Goal: Task Accomplishment & Management: Manage account settings

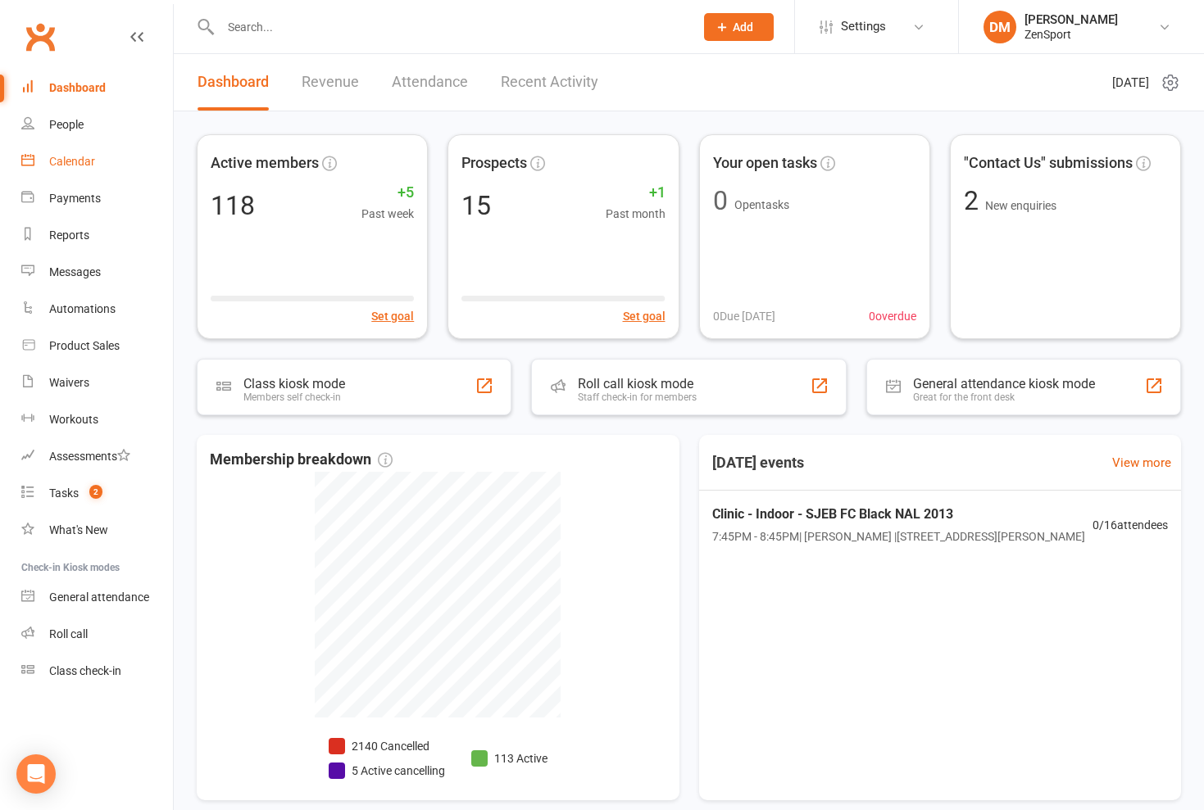
click at [74, 160] on div "Calendar" at bounding box center [72, 161] width 46 height 13
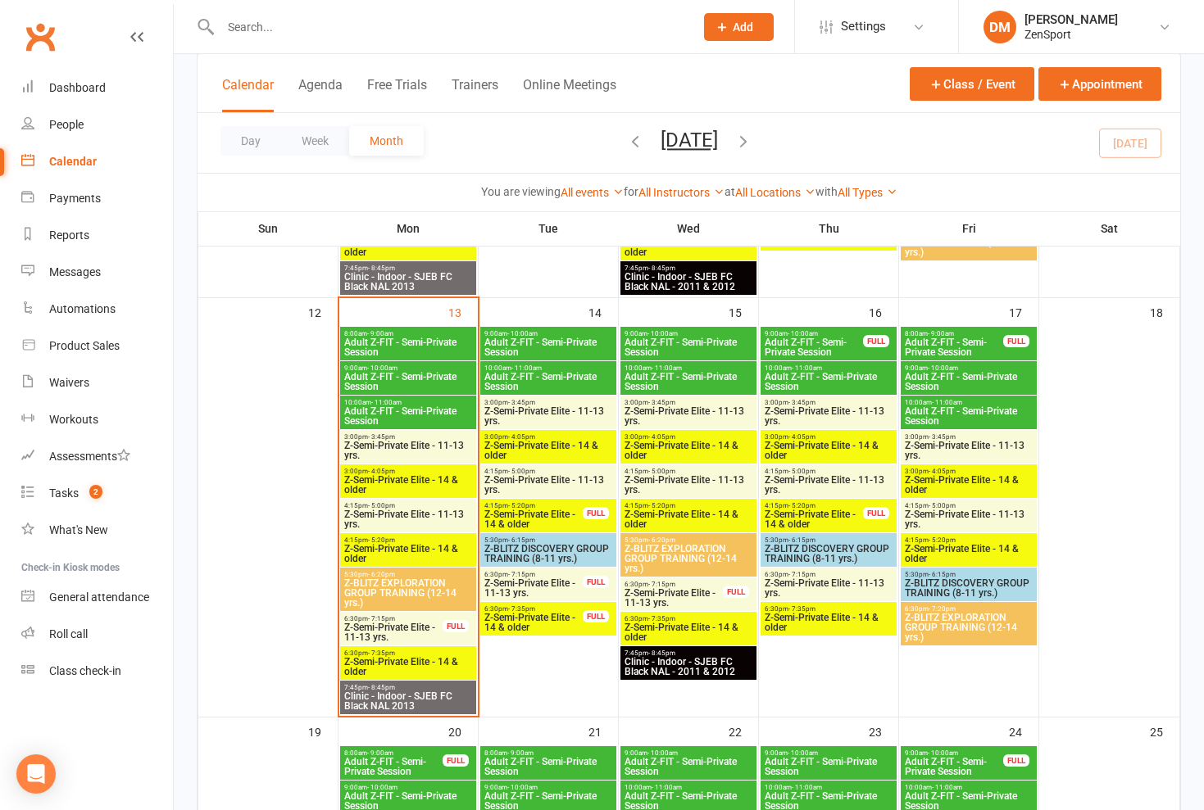
scroll to position [816, 0]
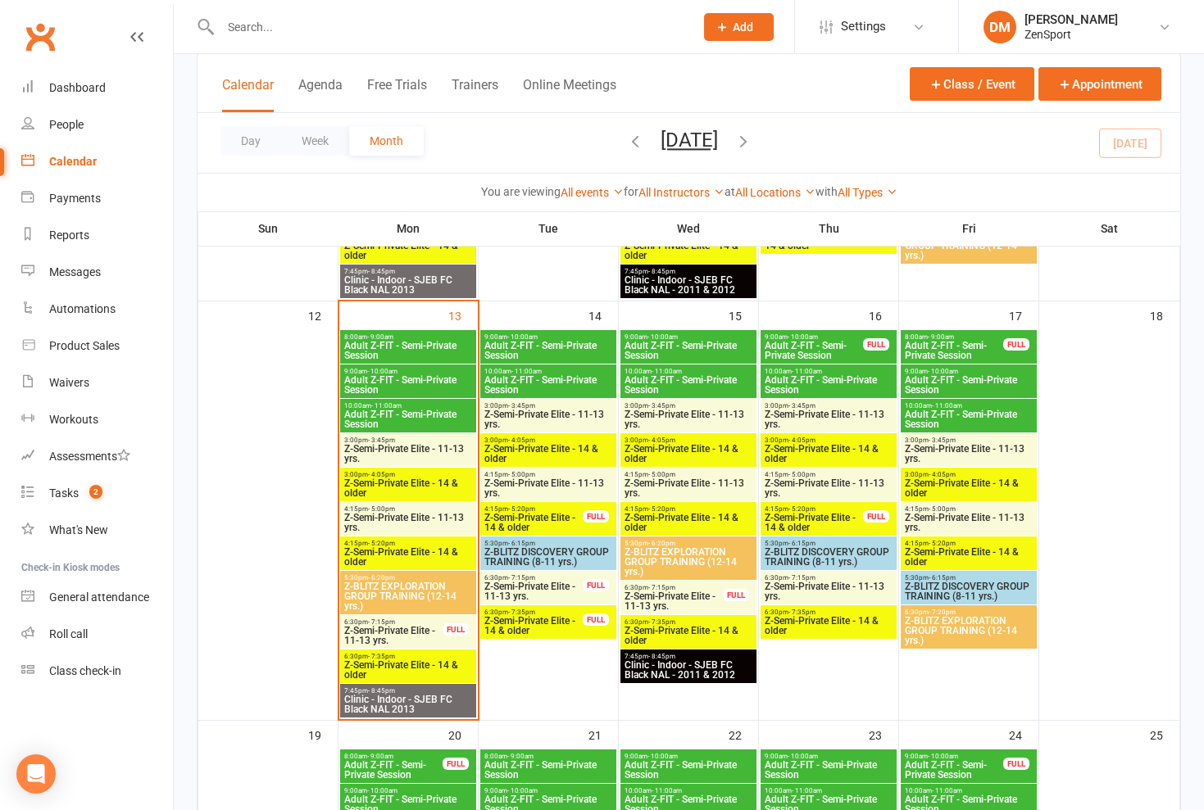
click at [413, 347] on span "Adult Z-FIT - Semi-Private Session" at bounding box center [407, 351] width 129 height 20
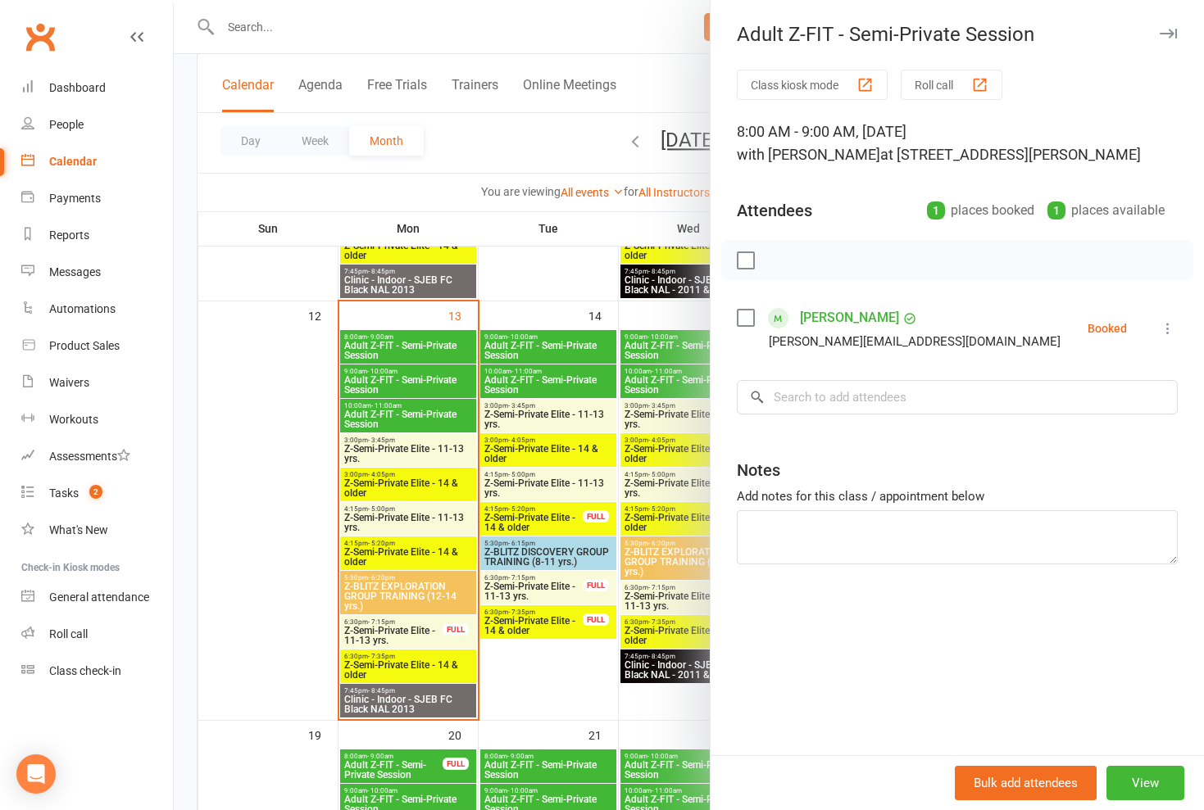
click at [515, 329] on icon at bounding box center [1168, 328] width 16 height 16
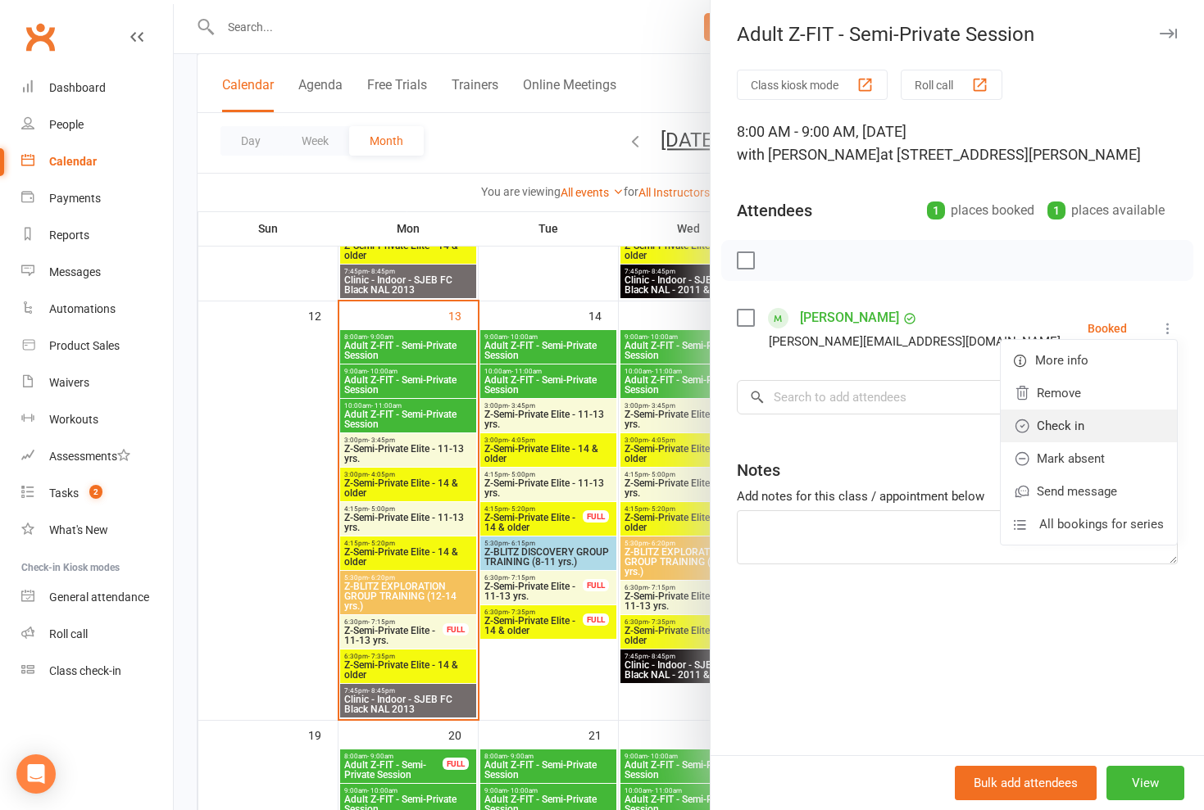
click at [515, 429] on link "Check in" at bounding box center [1089, 426] width 176 height 33
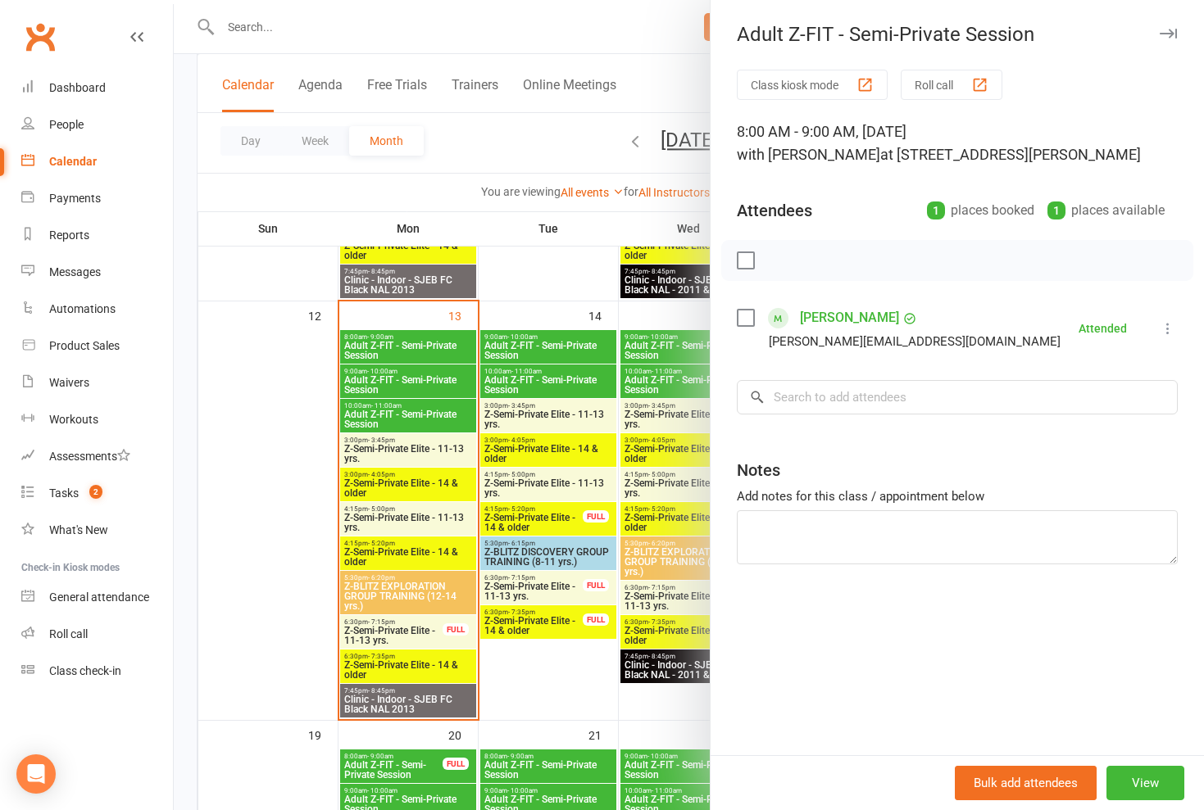
click at [400, 398] on div at bounding box center [689, 405] width 1030 height 810
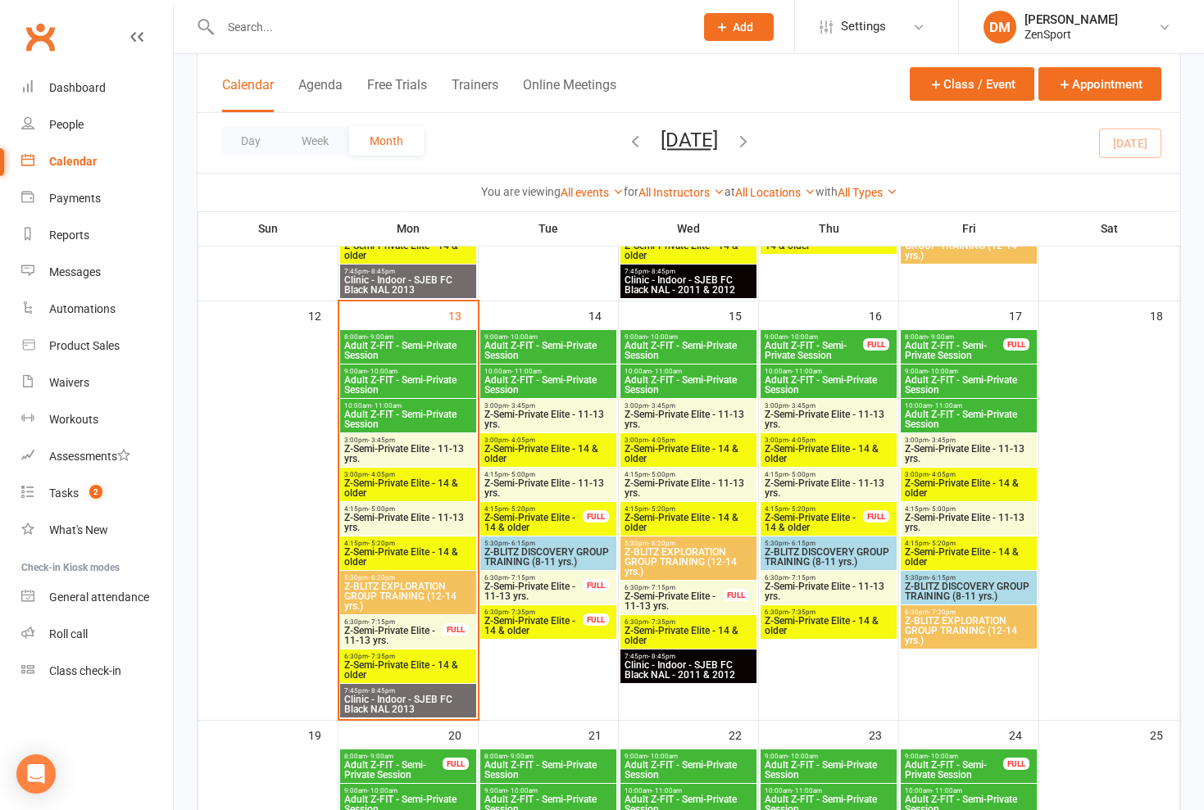
click at [417, 388] on span "Adult Z-FIT - Semi-Private Session" at bounding box center [407, 385] width 129 height 20
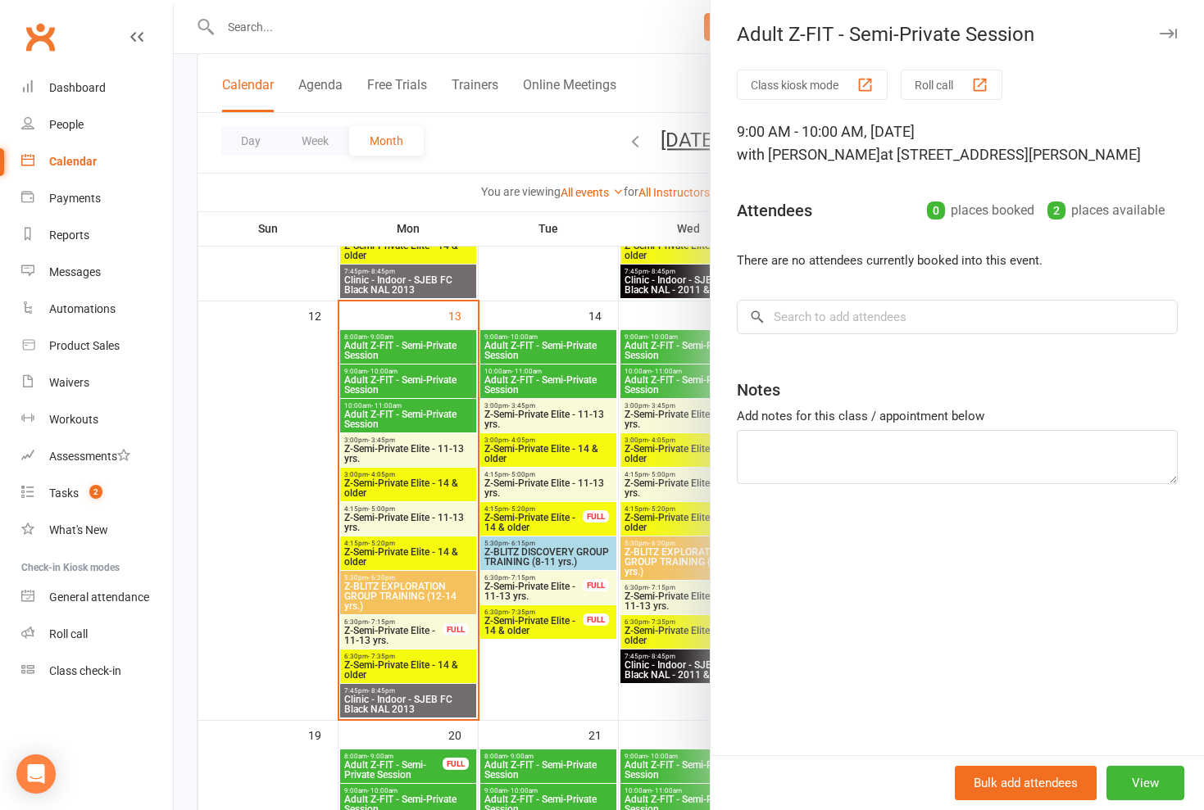
click at [417, 388] on div at bounding box center [689, 405] width 1030 height 810
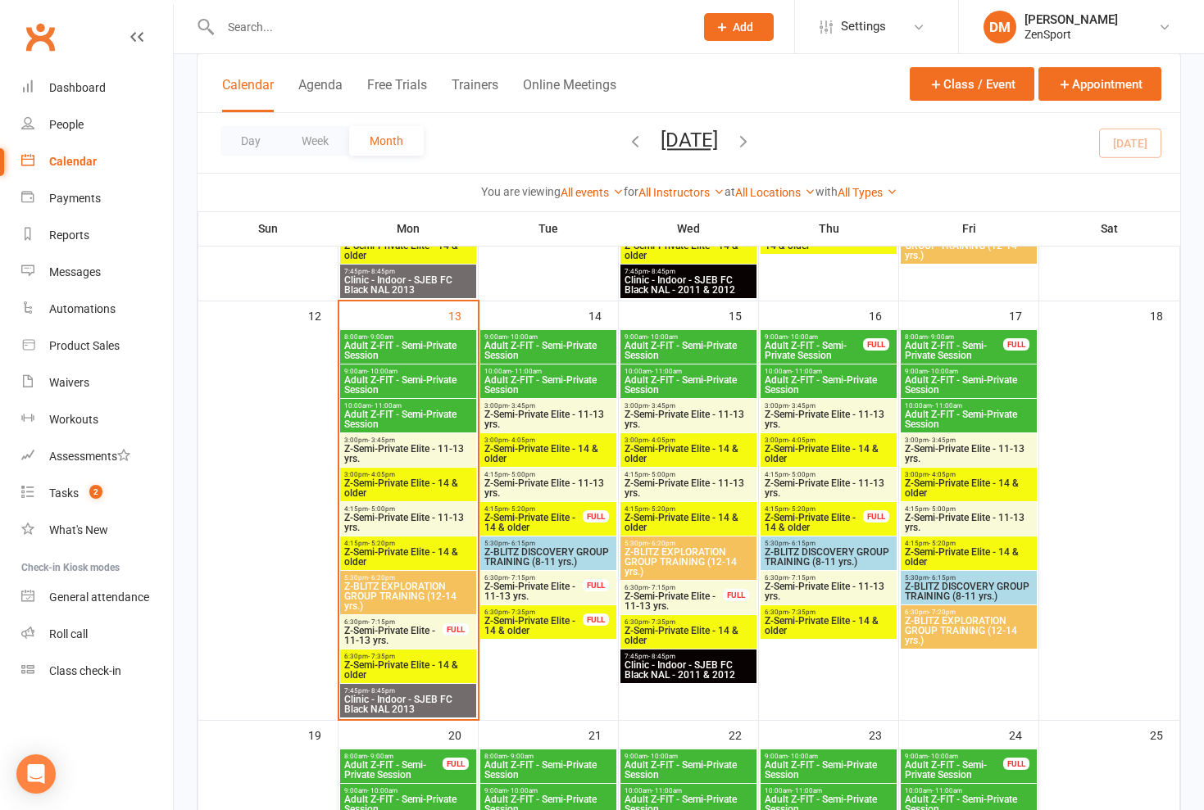
click at [515, 348] on span "Adult Z-FIT - Semi-Private Session" at bounding box center [547, 351] width 129 height 20
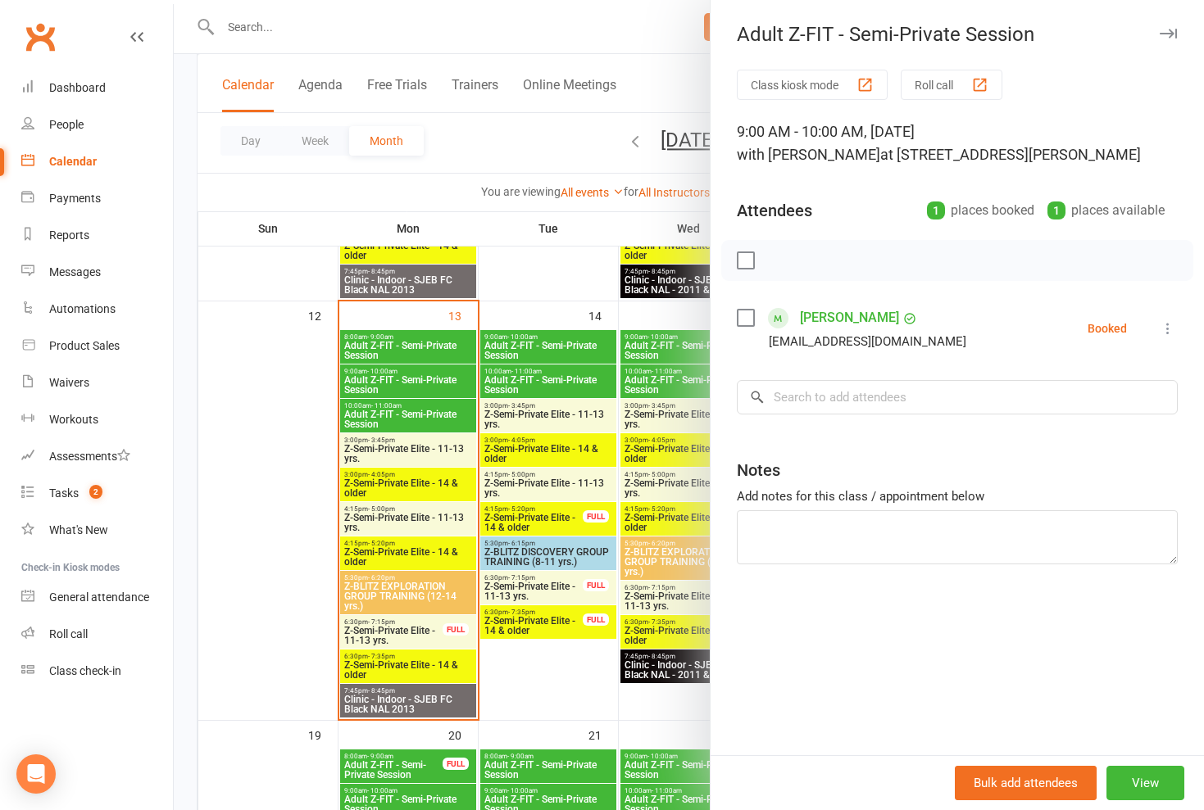
click at [515, 348] on div at bounding box center [689, 405] width 1030 height 810
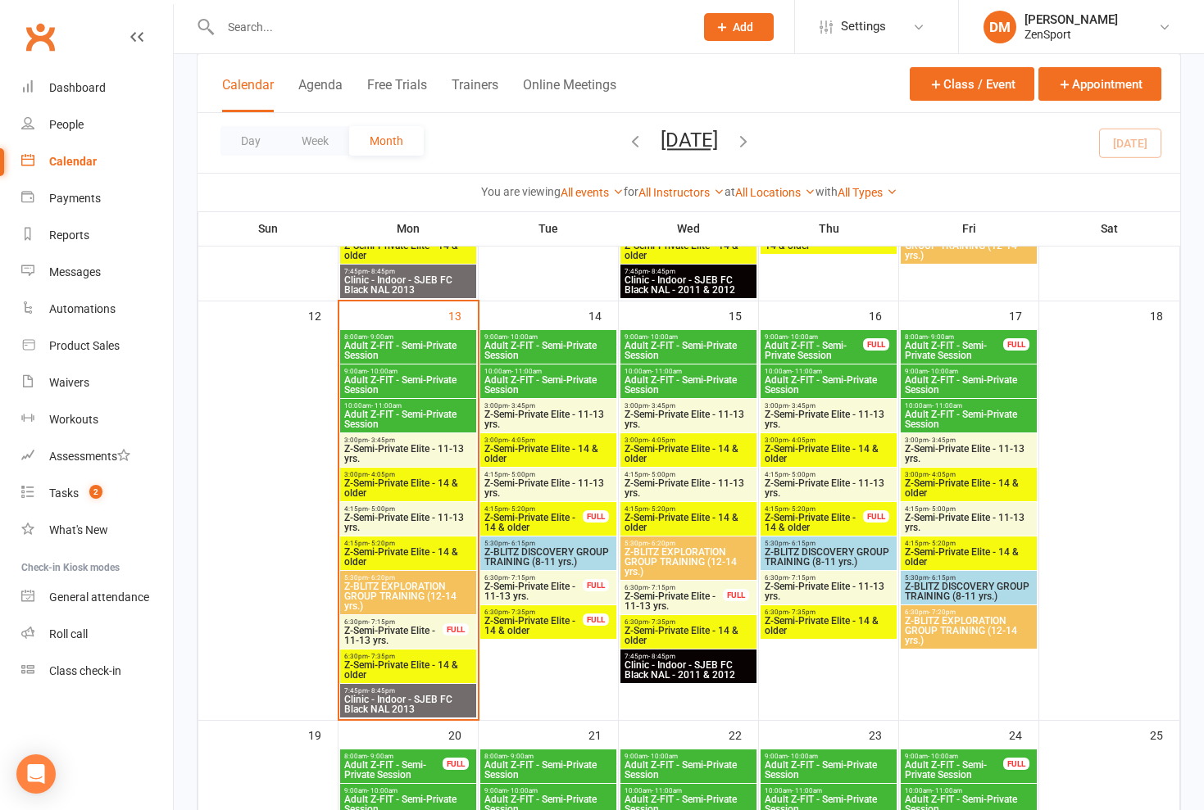
click at [515, 371] on span "- 11:00am" at bounding box center [526, 371] width 30 height 7
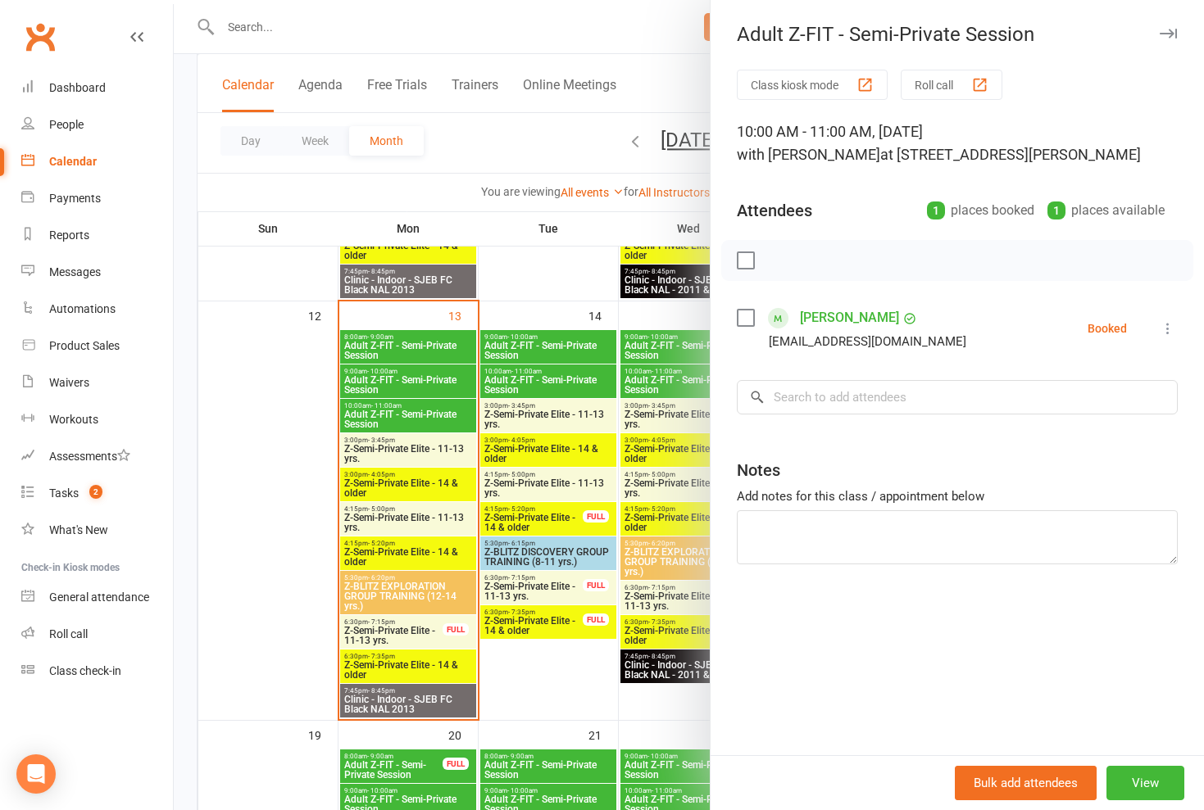
click at [515, 371] on div at bounding box center [689, 405] width 1030 height 810
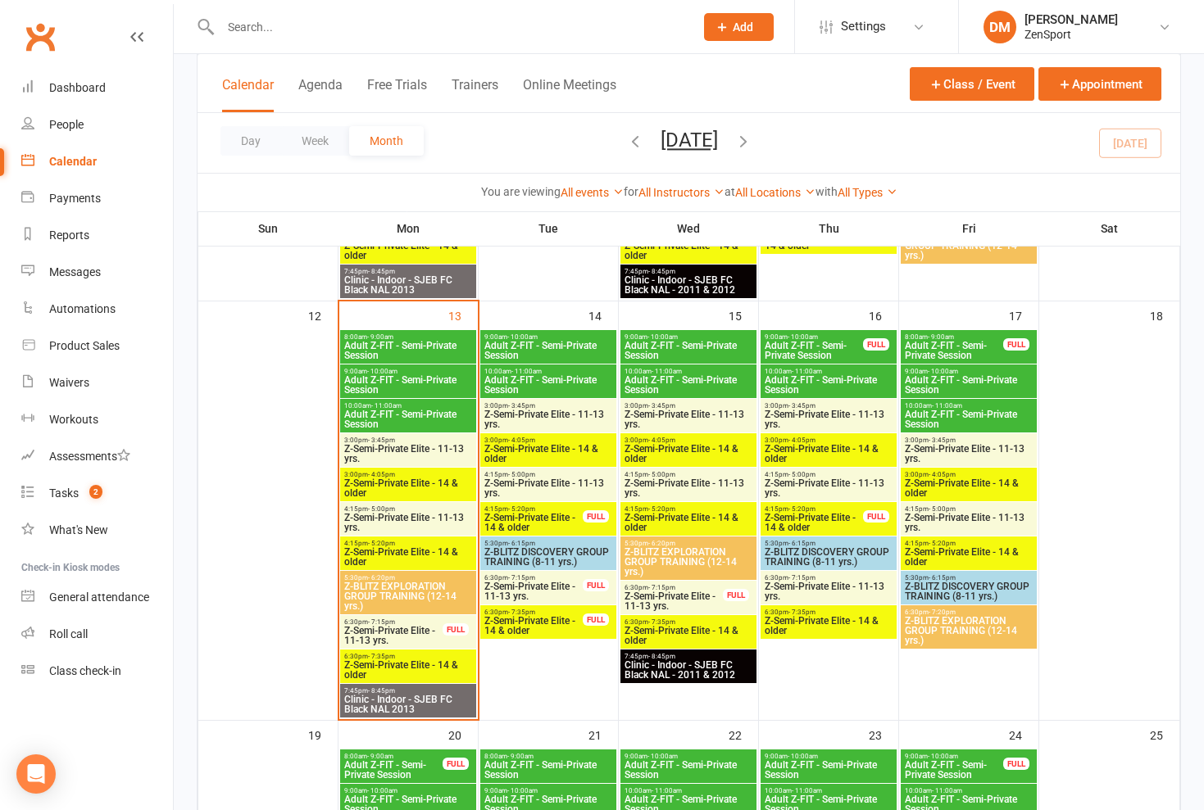
click at [515, 379] on span "Adult Z-FIT - Semi-Private Session" at bounding box center [547, 385] width 129 height 20
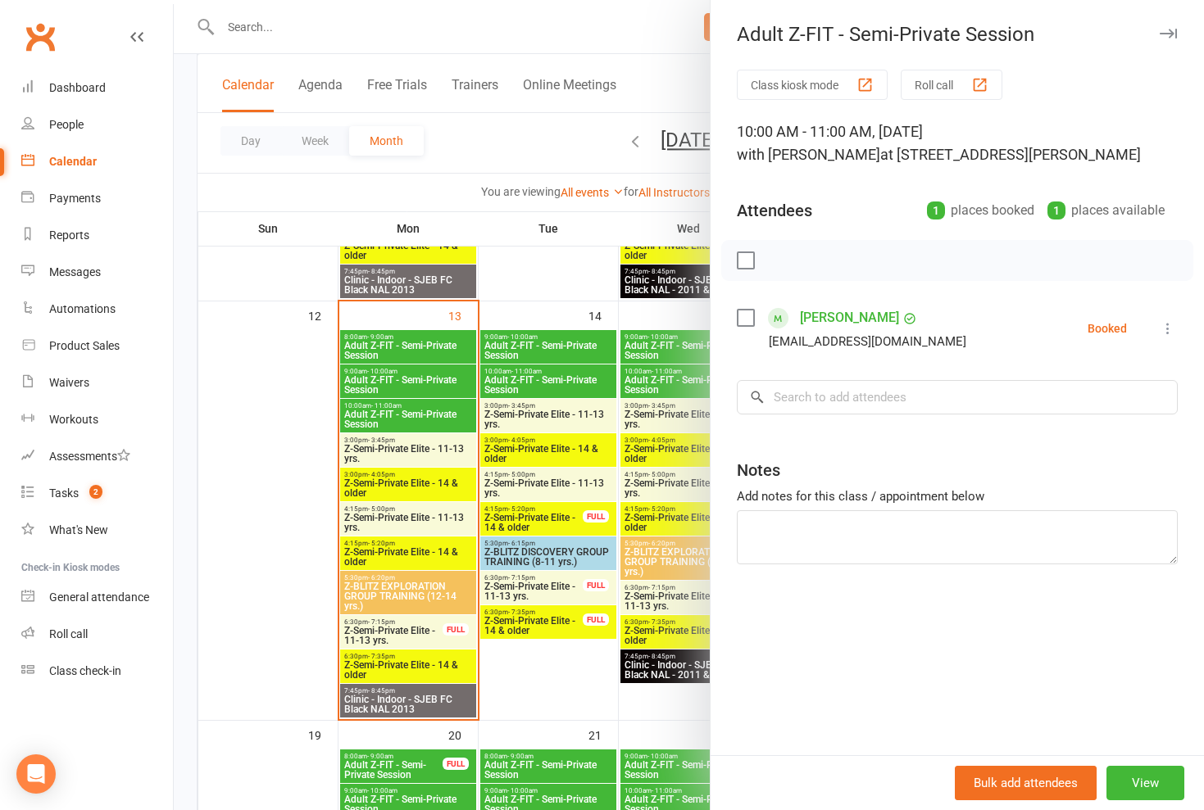
click at [515, 339] on div at bounding box center [689, 405] width 1030 height 810
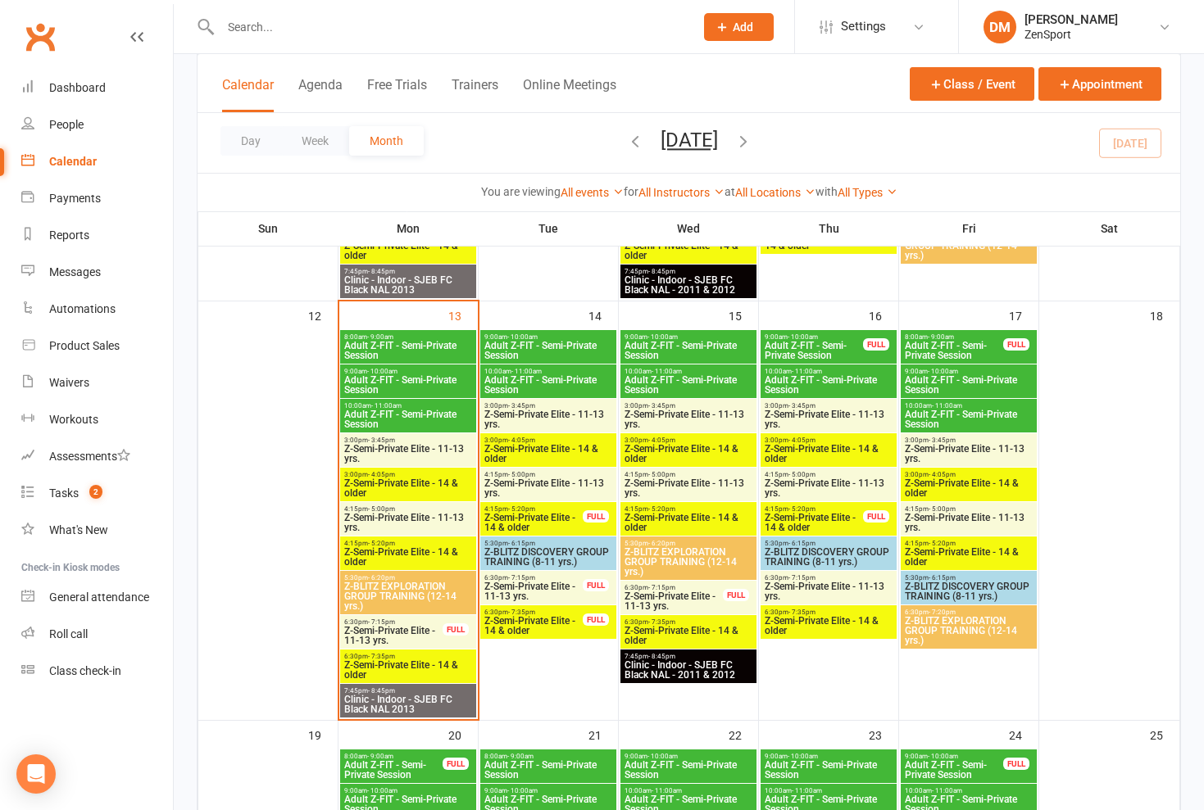
click at [515, 341] on span "Adult Z-FIT - Semi-Private Session" at bounding box center [547, 351] width 129 height 20
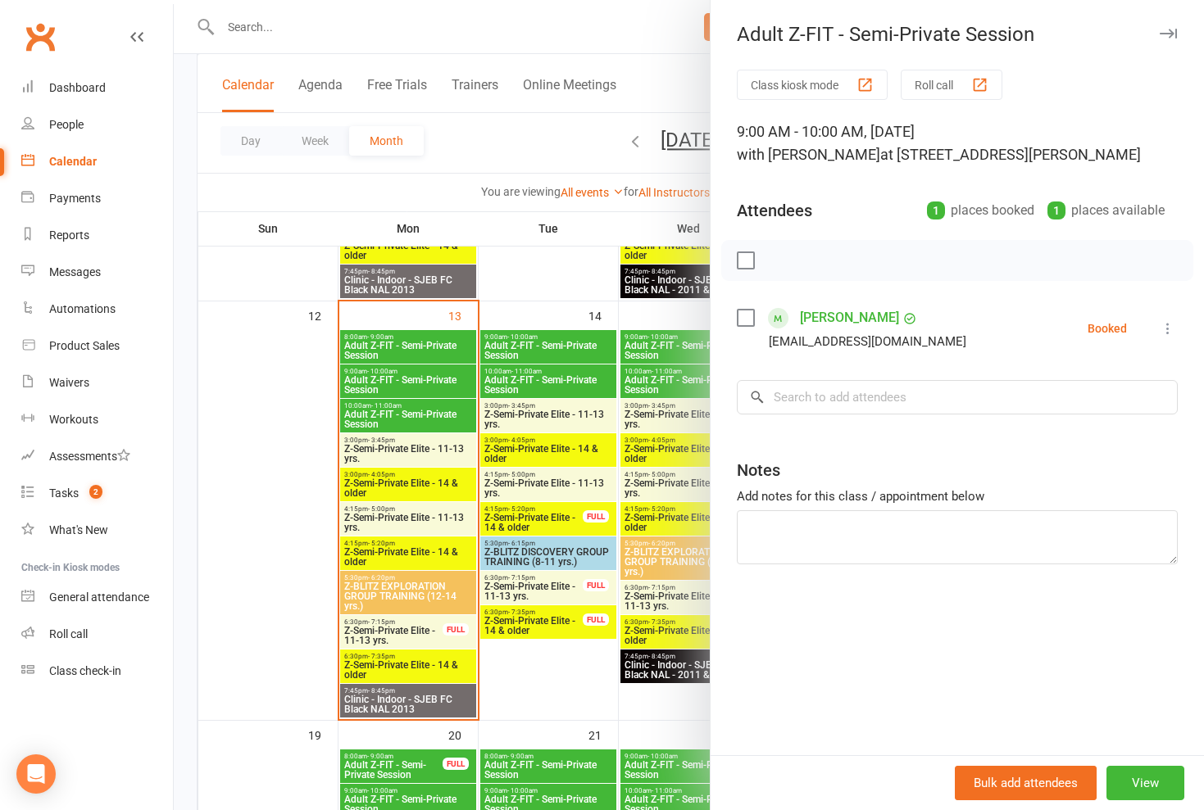
click at [515, 167] on div at bounding box center [689, 405] width 1030 height 810
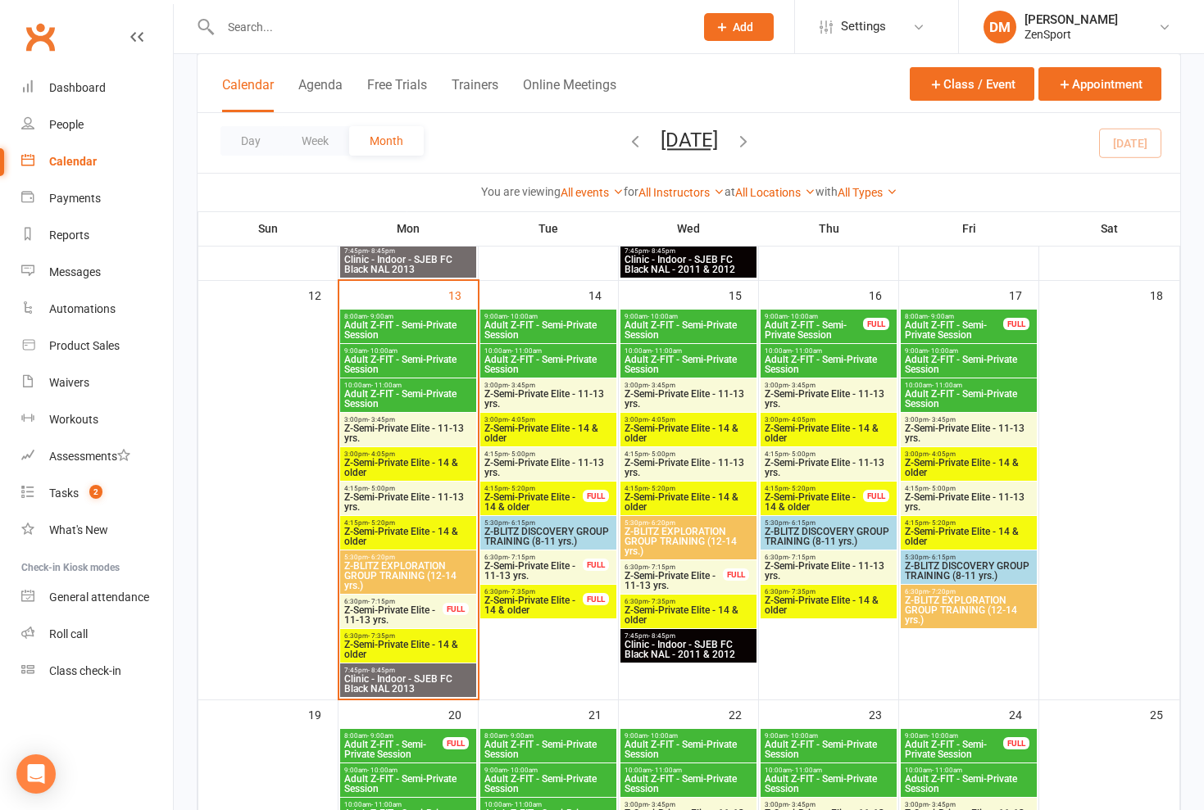
scroll to position [852, 0]
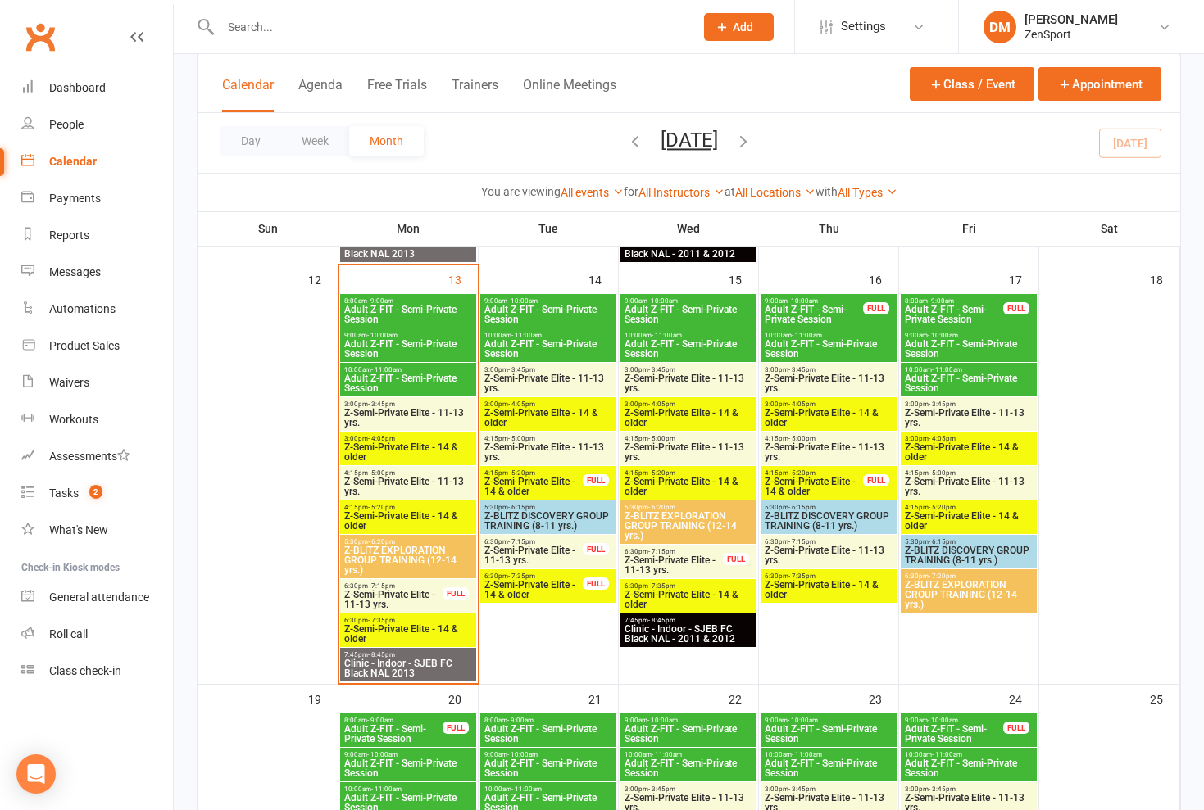
click at [515, 386] on span "Z-Semi-Private Elite - 11-13 yrs." at bounding box center [547, 384] width 129 height 20
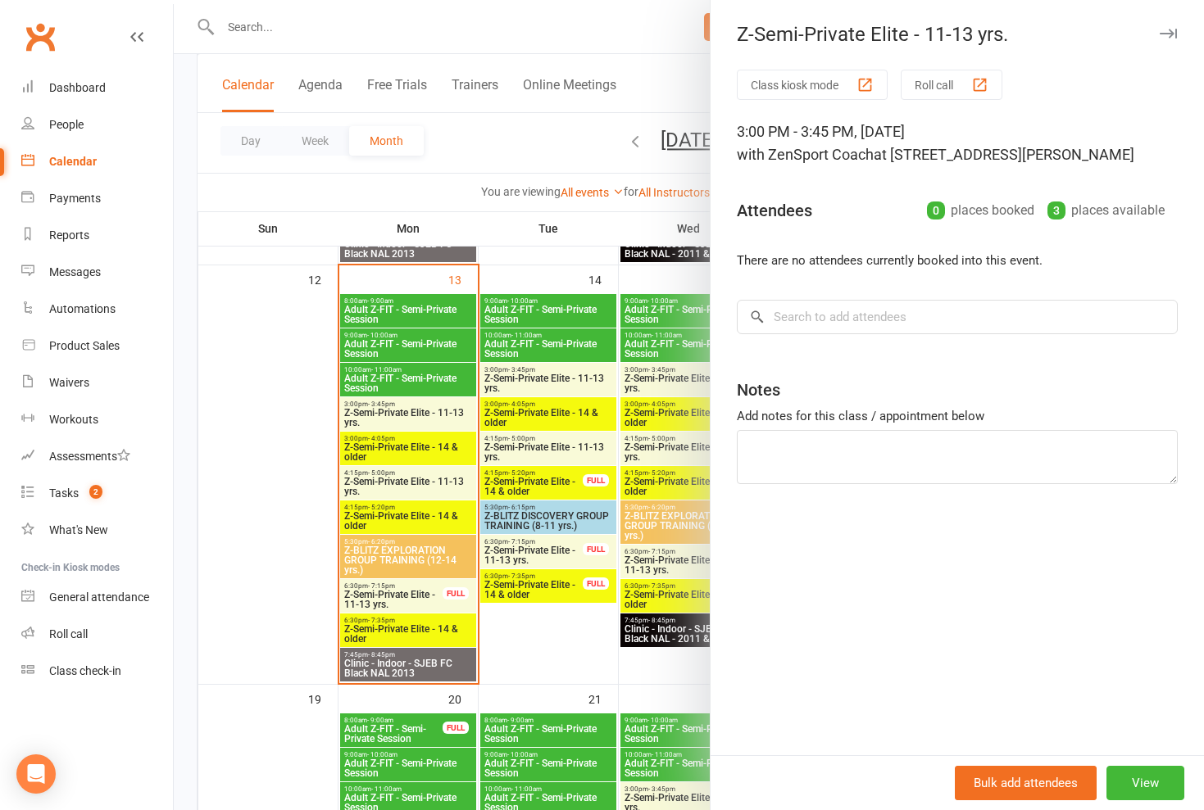
click at [515, 386] on div at bounding box center [689, 405] width 1030 height 810
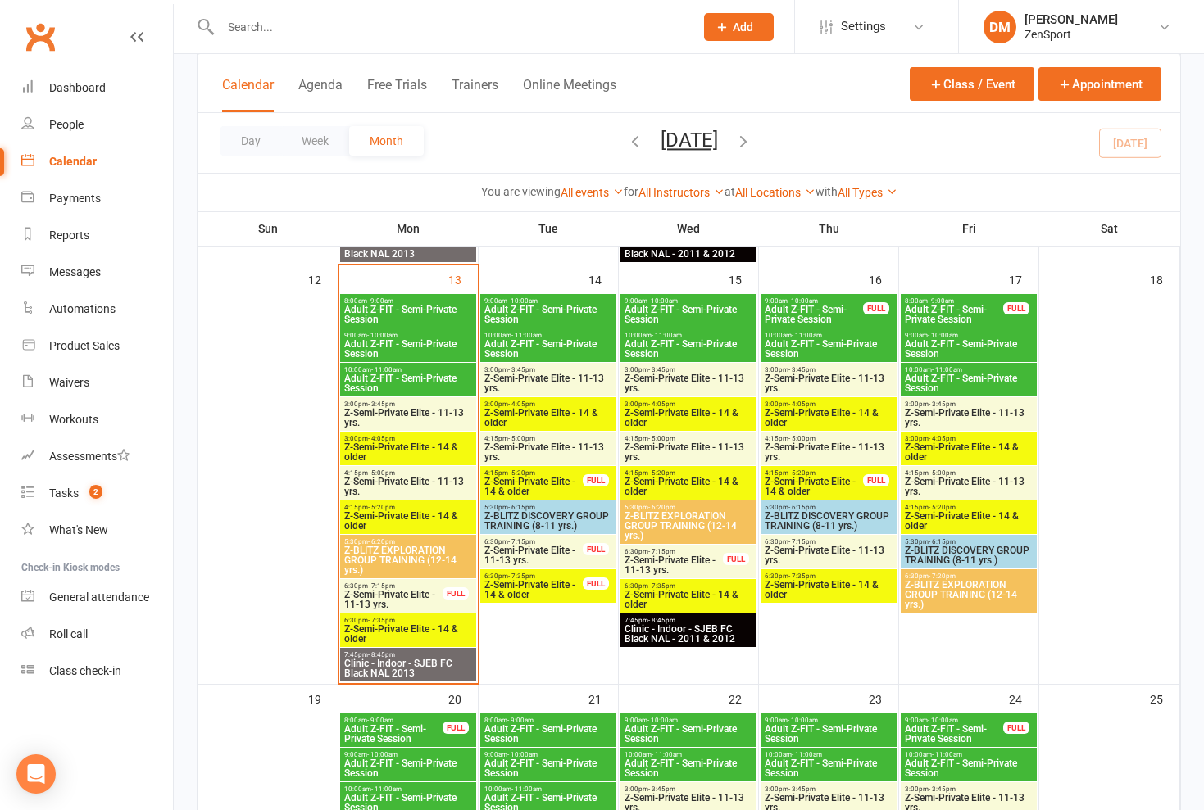
click at [515, 408] on span "Z-Semi-Private Elite - 14 & older" at bounding box center [547, 418] width 129 height 20
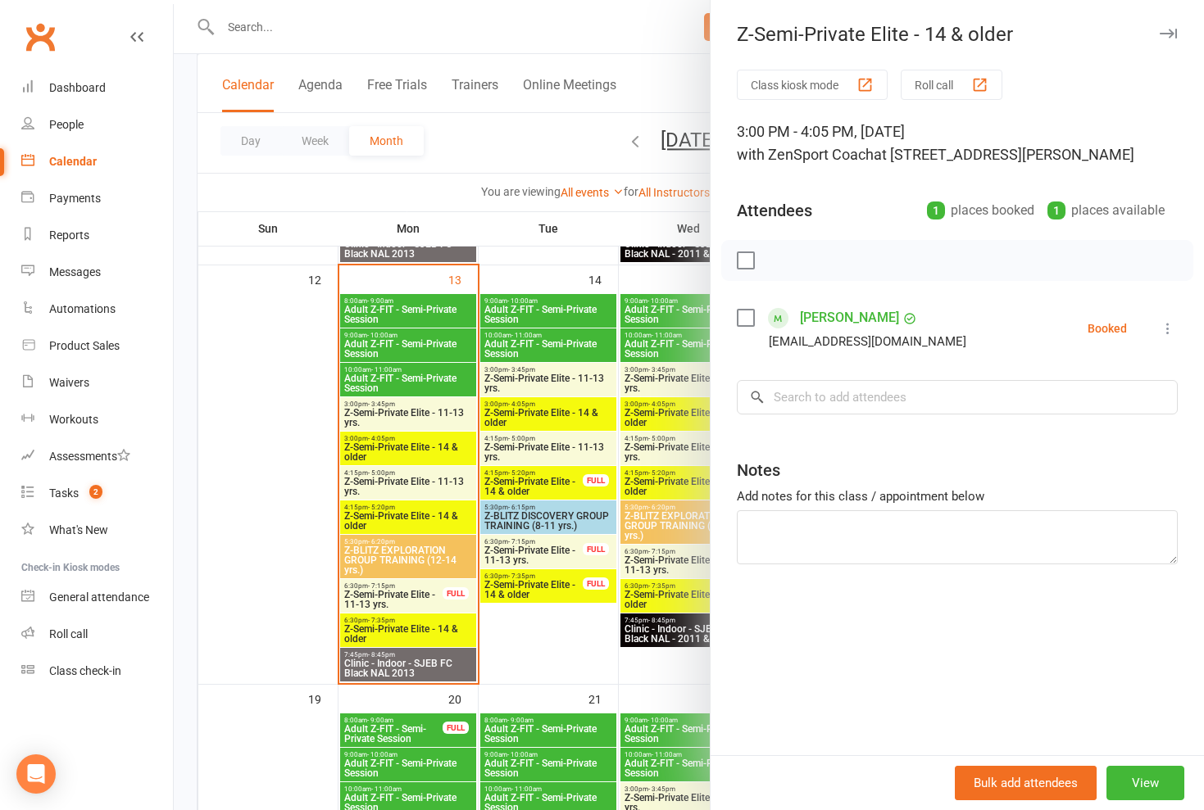
click at [515, 407] on div at bounding box center [689, 405] width 1030 height 810
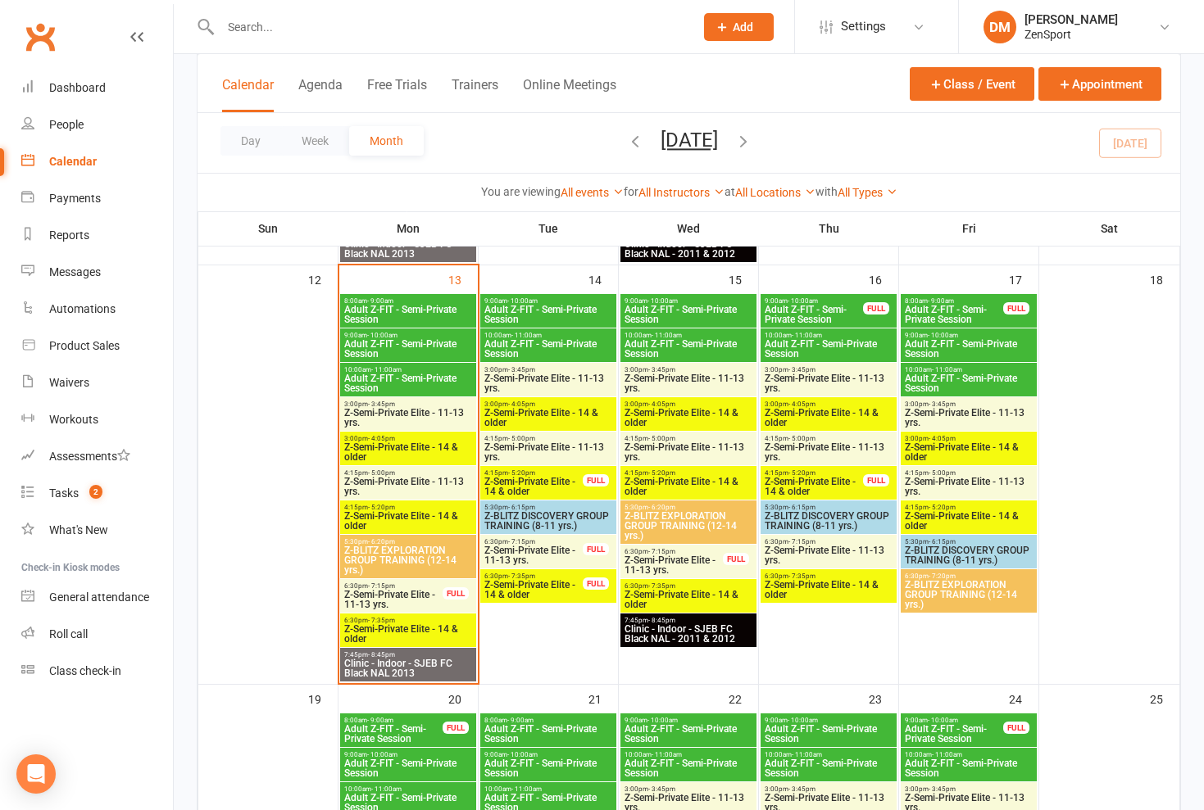
click at [515, 374] on span "Z-Semi-Private Elite - 11-13 yrs." at bounding box center [547, 384] width 129 height 20
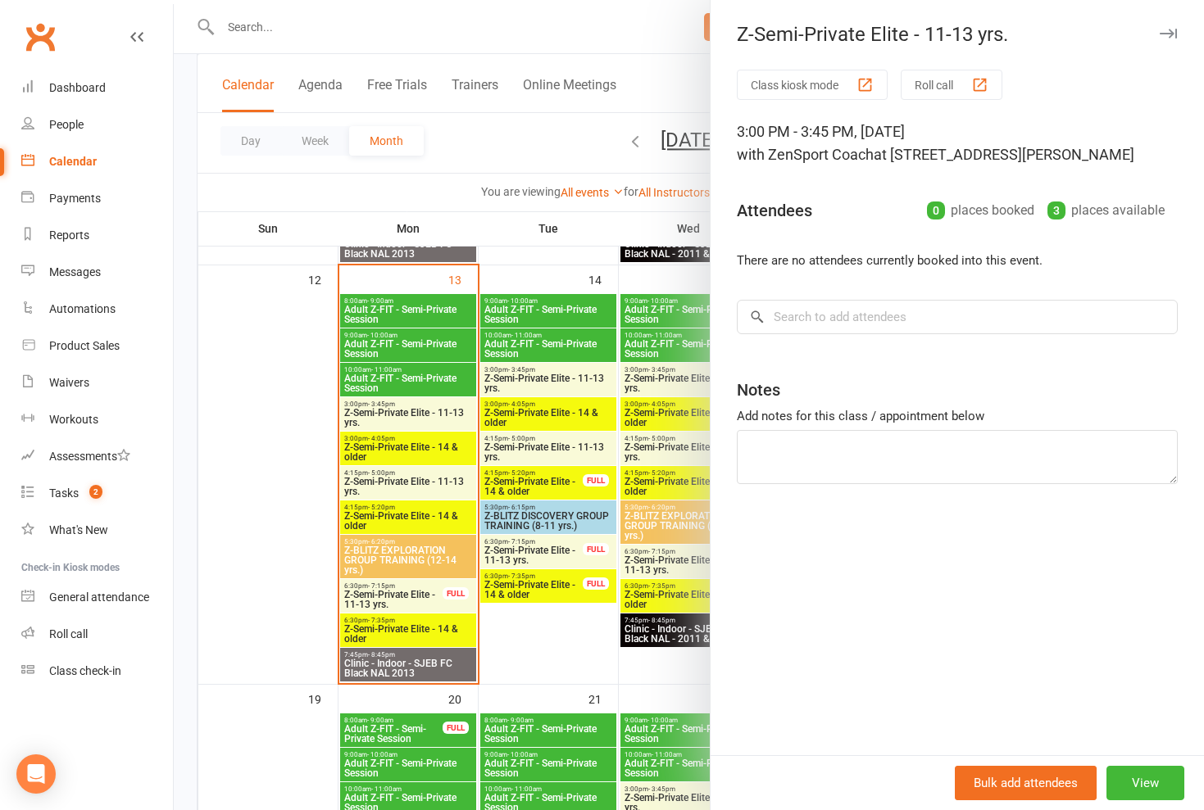
click at [515, 374] on div at bounding box center [689, 405] width 1030 height 810
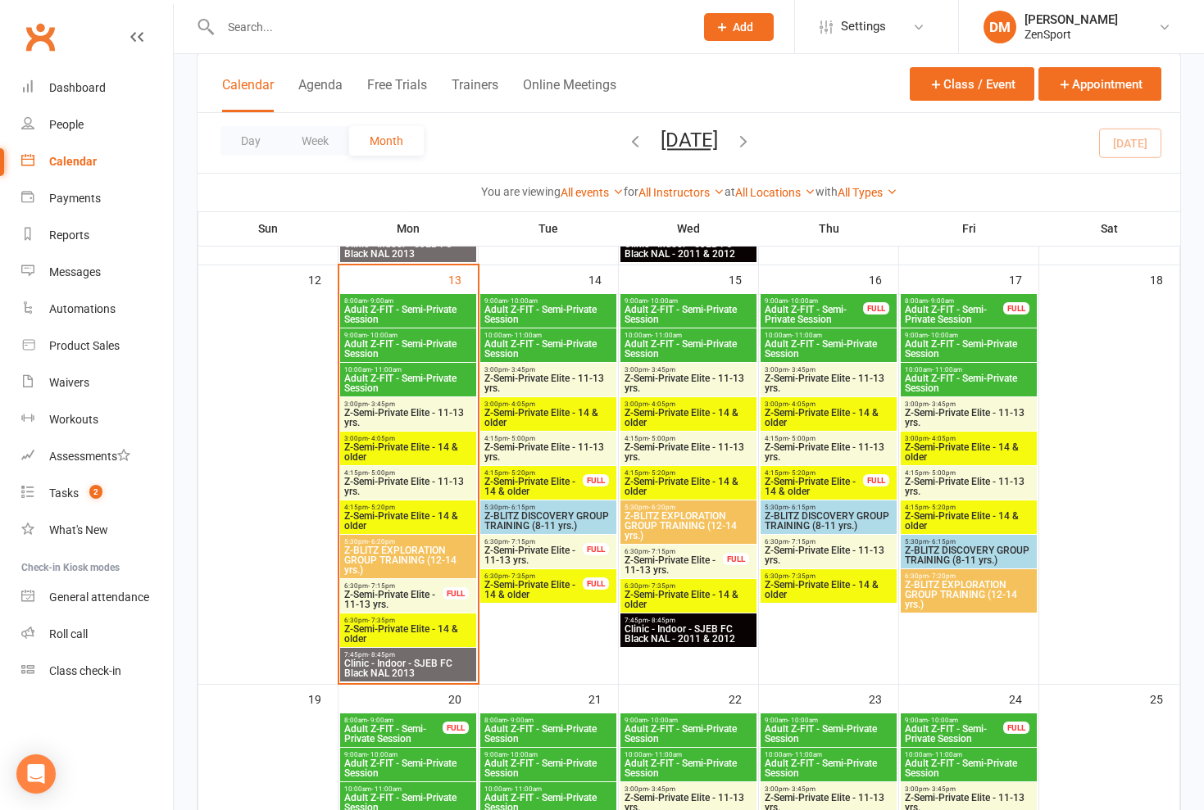
click at [515, 411] on span "Z-Semi-Private Elite - 14 & older" at bounding box center [547, 418] width 129 height 20
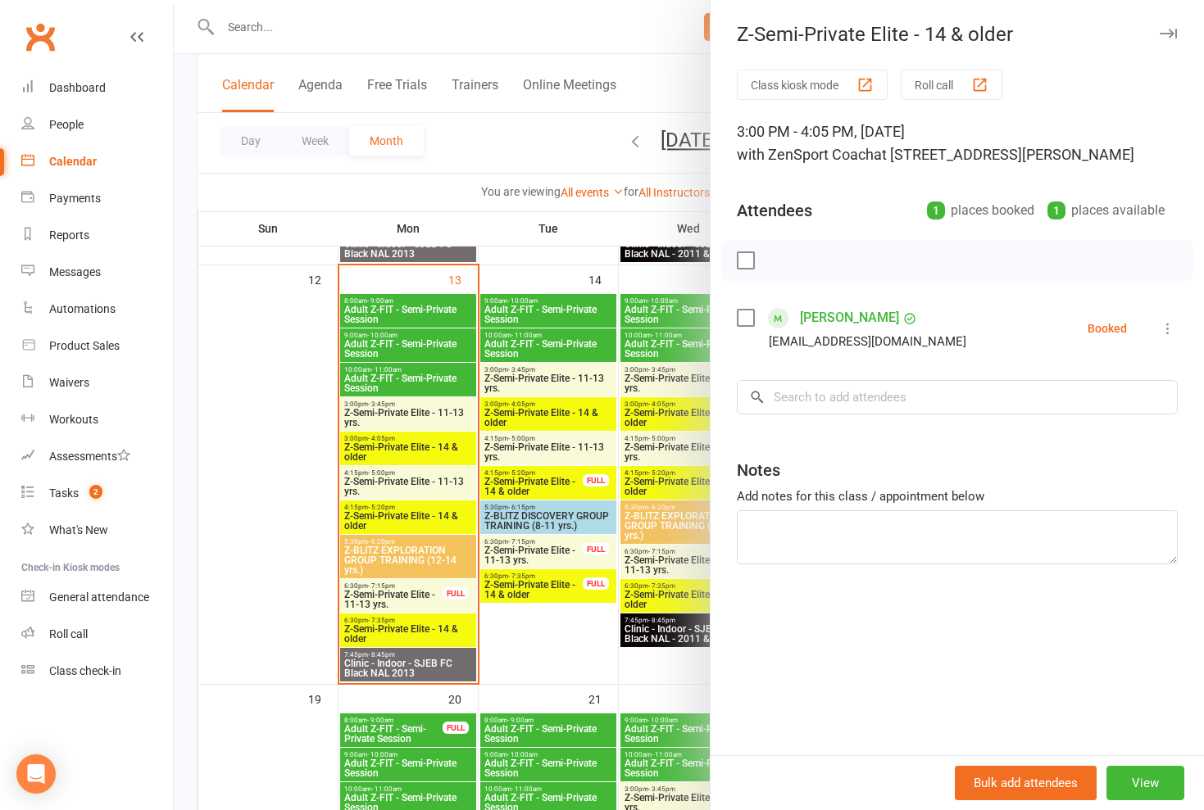
click at [515, 411] on div at bounding box center [689, 405] width 1030 height 810
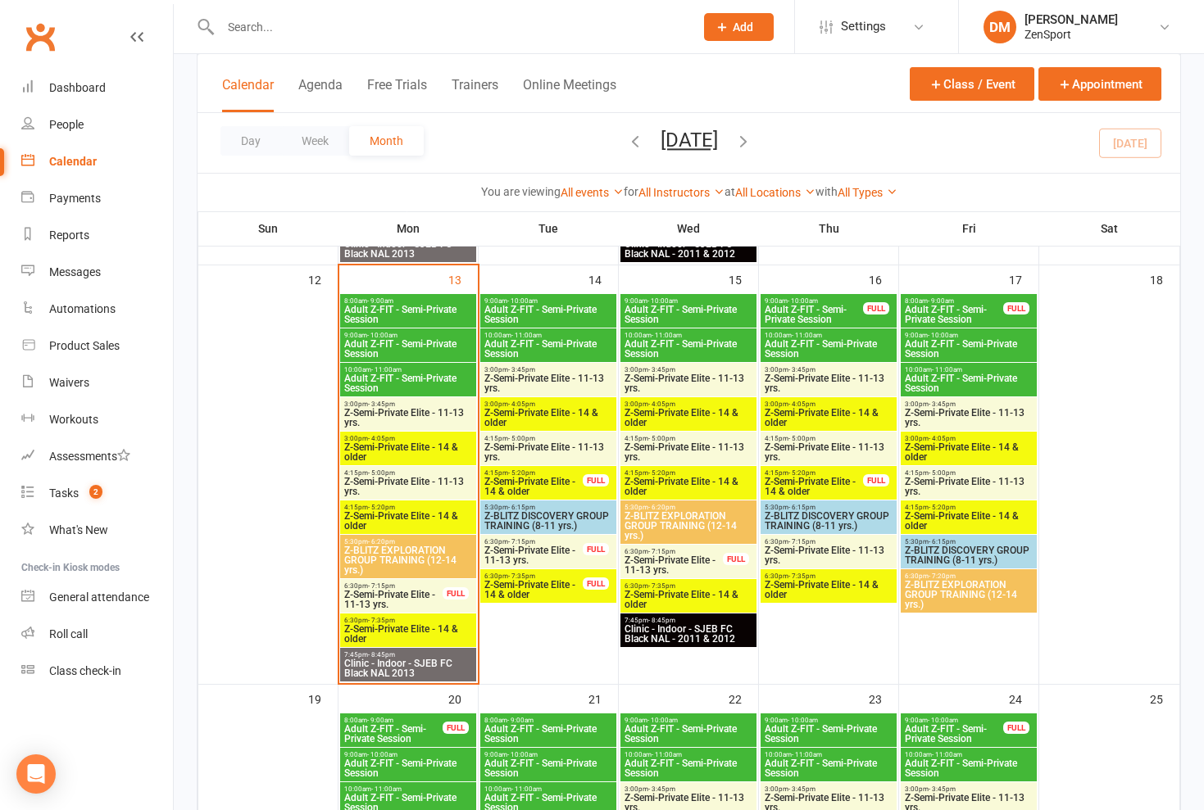
click at [515, 451] on span "Z-Semi-Private Elite - 11-13 yrs." at bounding box center [547, 453] width 129 height 20
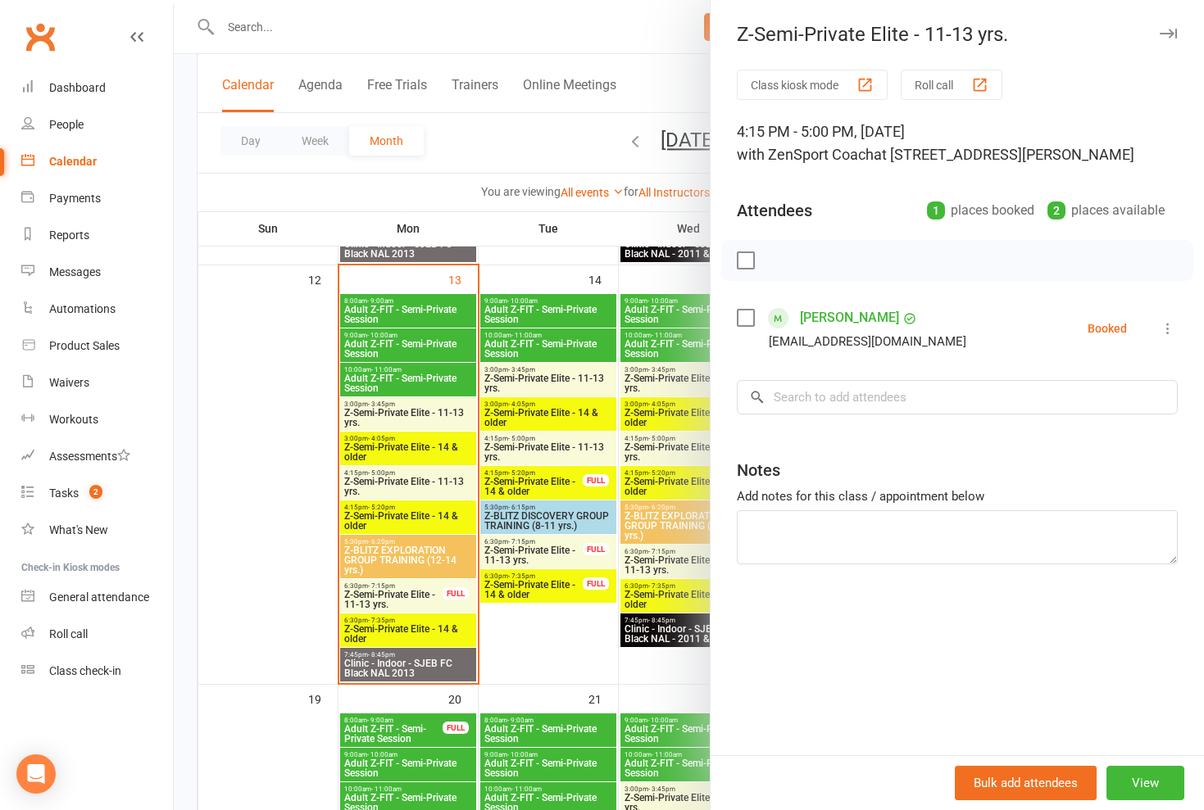
click at [515, 451] on div at bounding box center [689, 405] width 1030 height 810
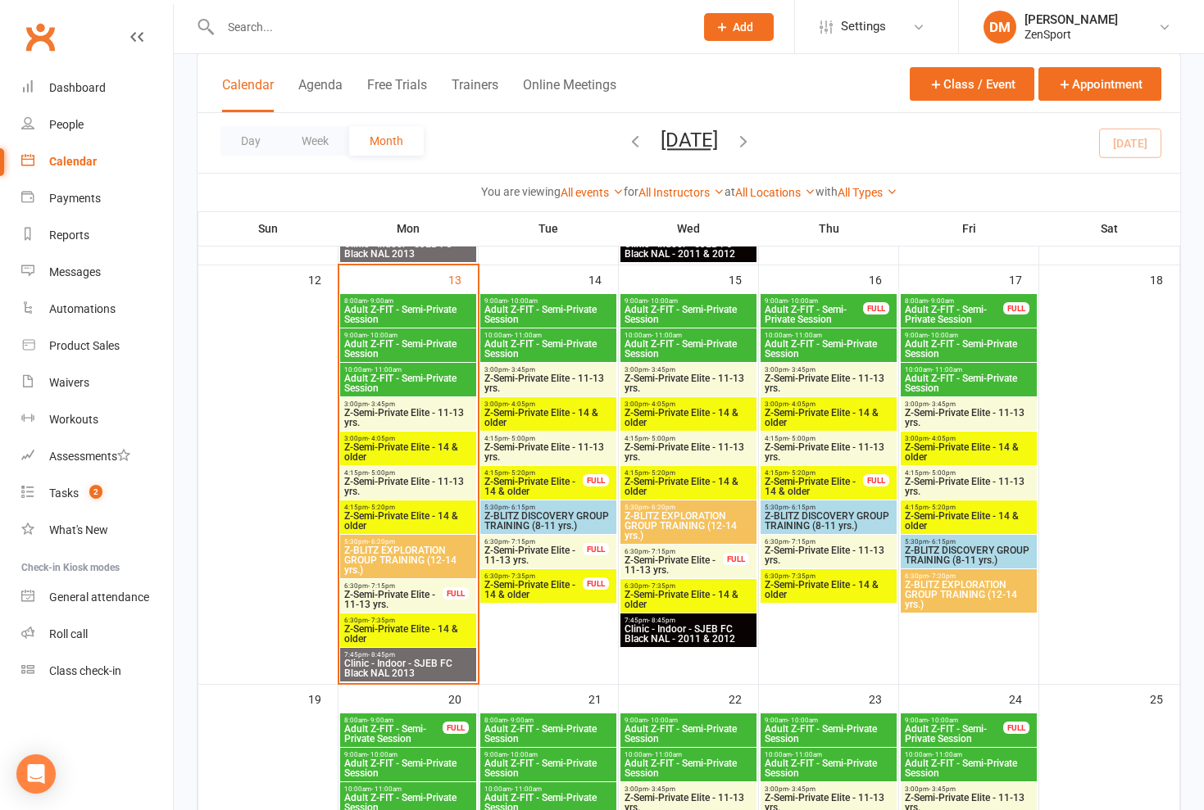
click at [515, 376] on span "Z-Semi-Private Elite - 11-13 yrs." at bounding box center [547, 384] width 129 height 20
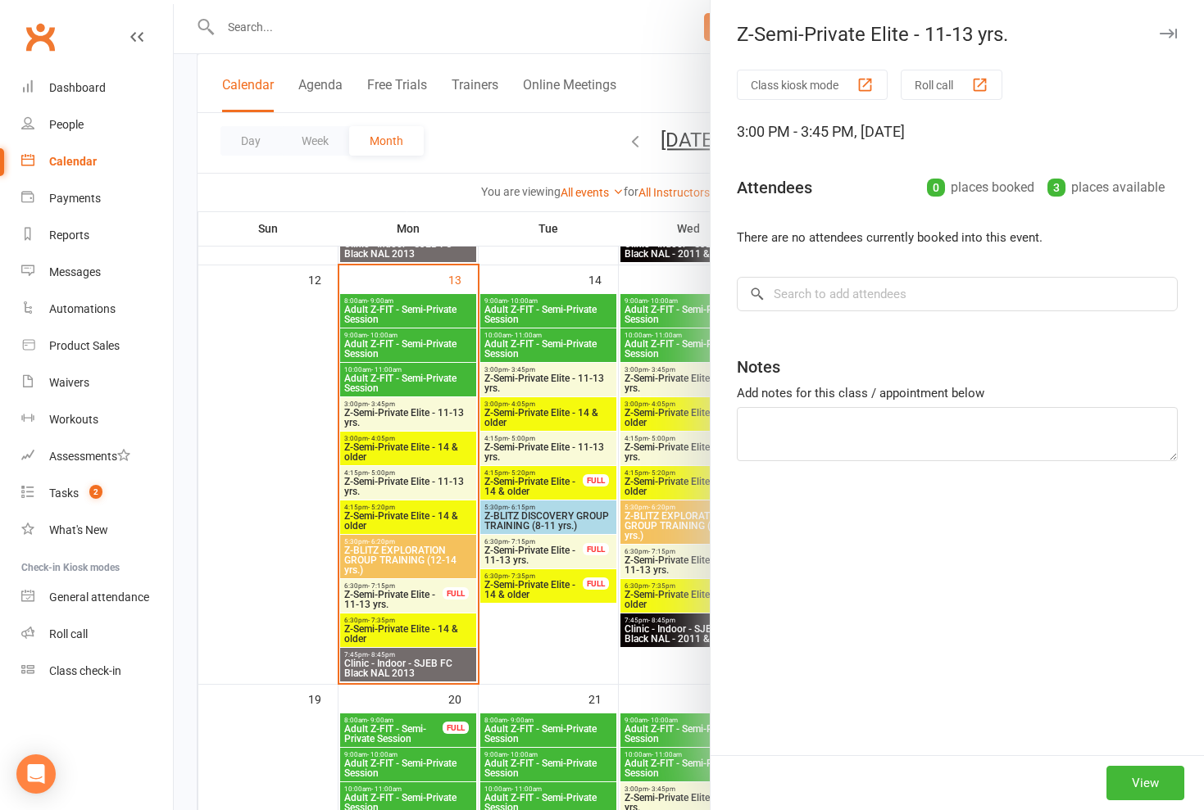
click at [515, 376] on div at bounding box center [689, 405] width 1030 height 810
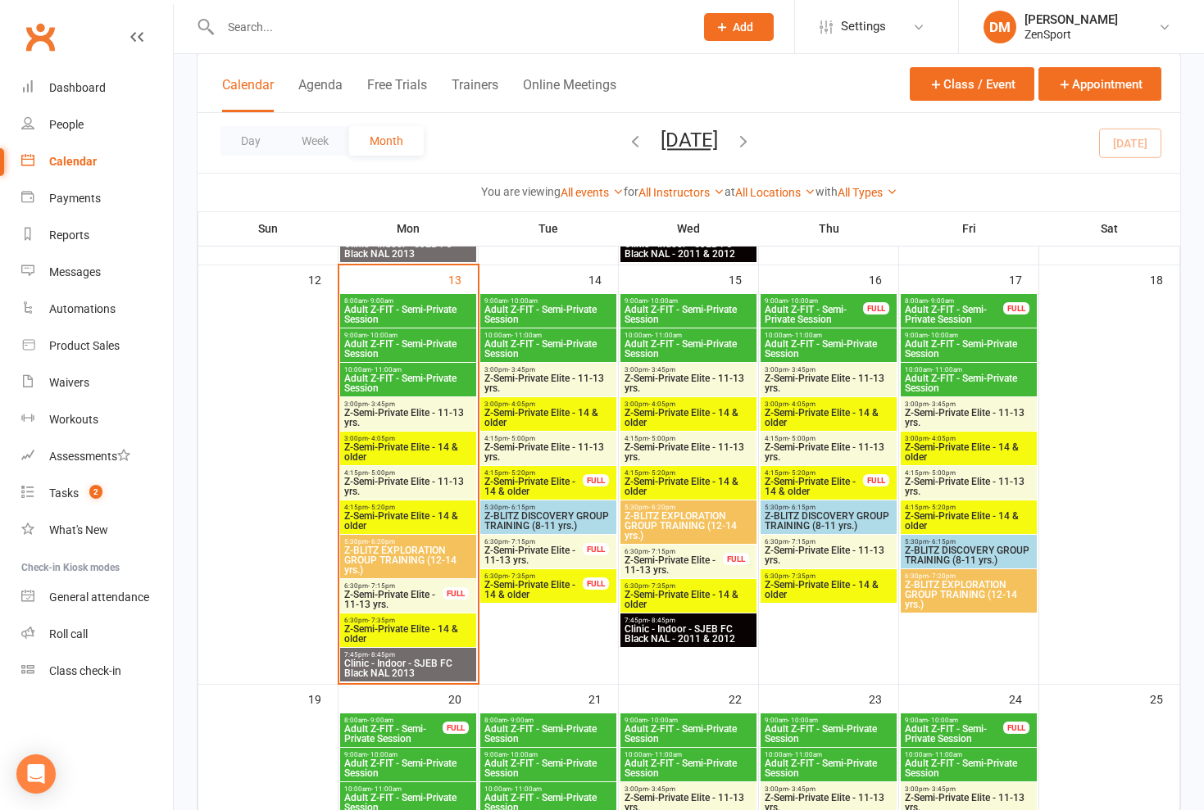
click at [515, 408] on span "Z-Semi-Private Elite - 14 & older" at bounding box center [547, 418] width 129 height 20
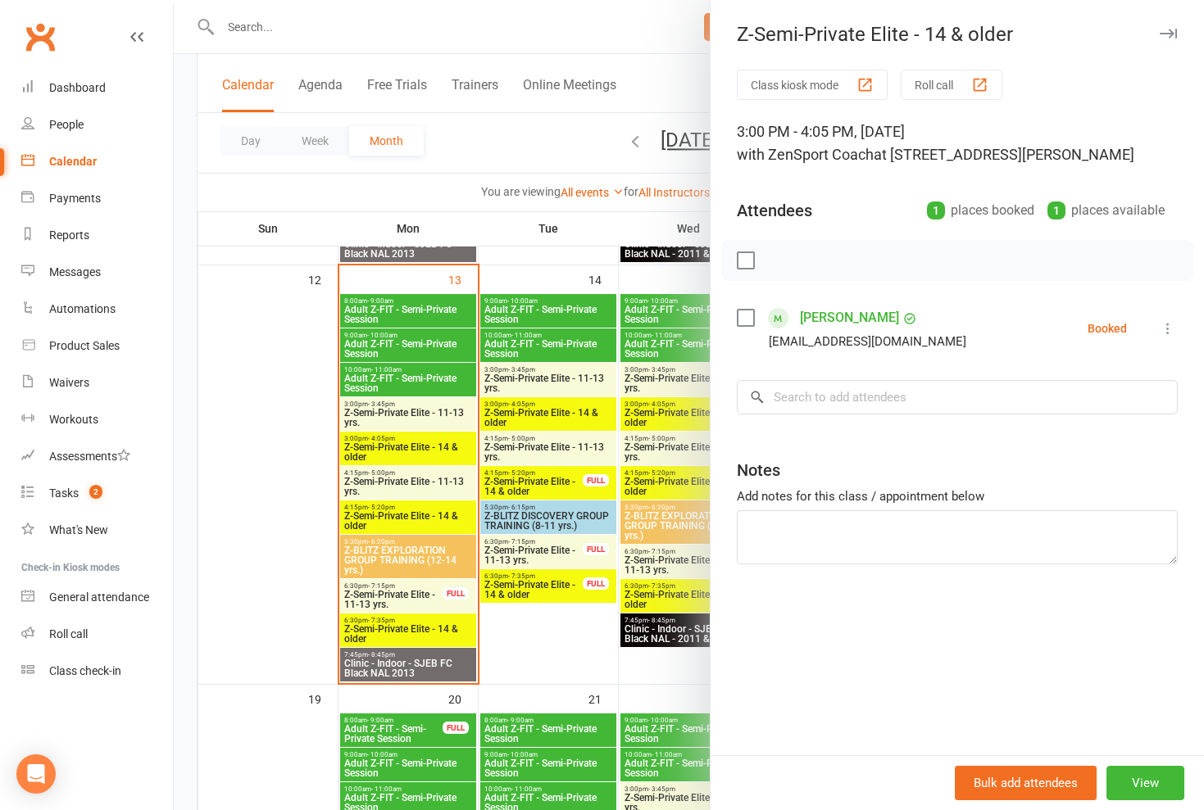
click at [515, 408] on div at bounding box center [689, 405] width 1030 height 810
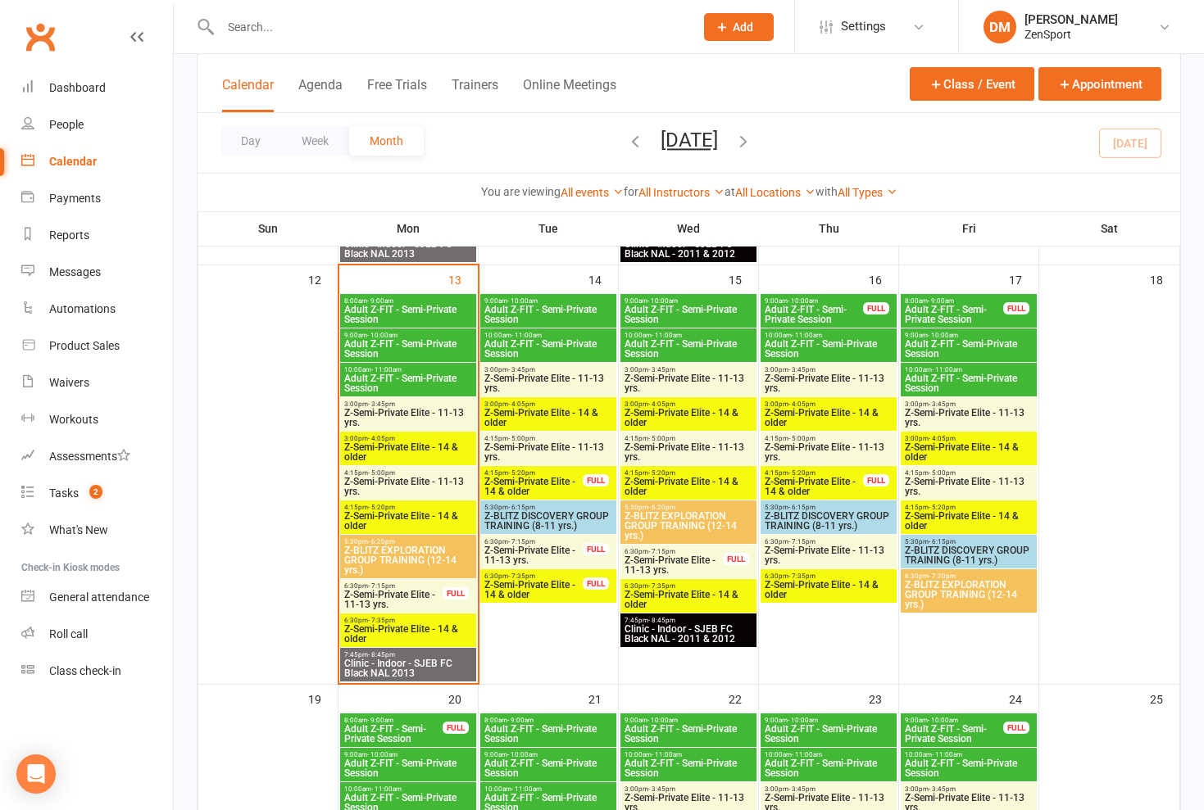
click at [515, 448] on span "Z-Semi-Private Elite - 11-13 yrs." at bounding box center [547, 453] width 129 height 20
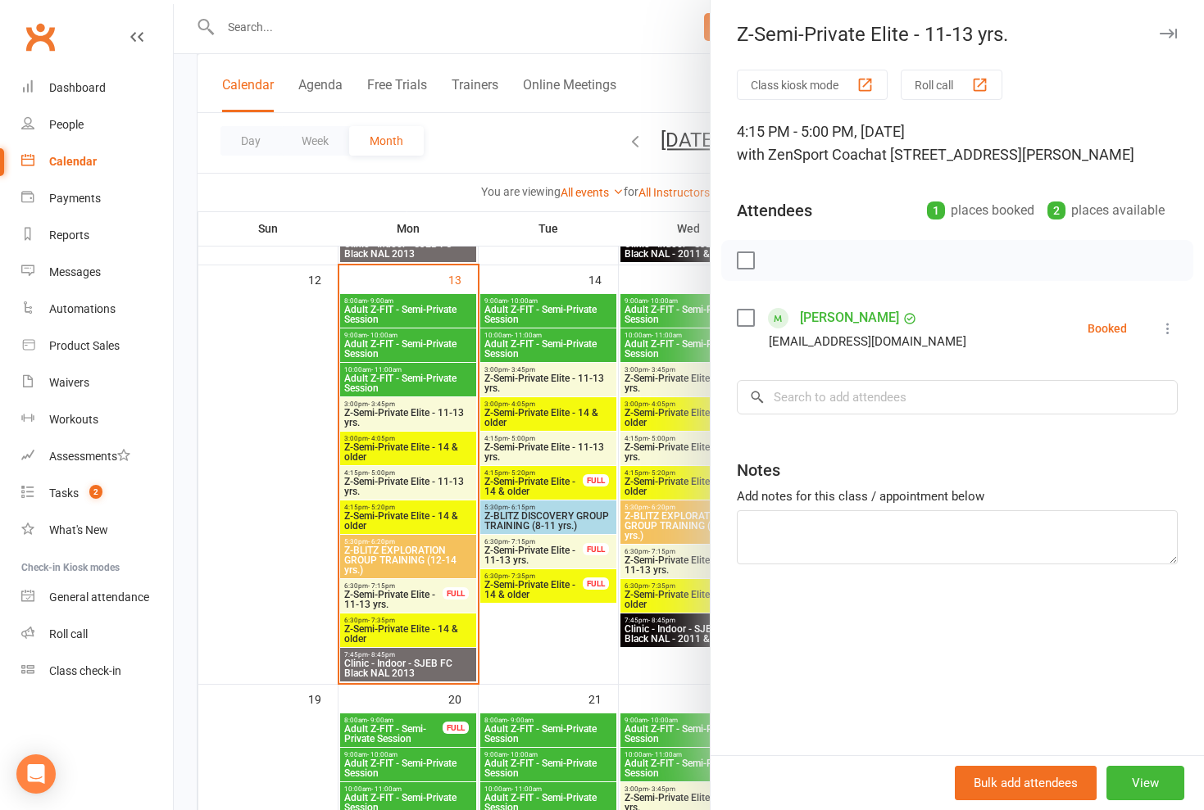
click at [515, 448] on div at bounding box center [689, 405] width 1030 height 810
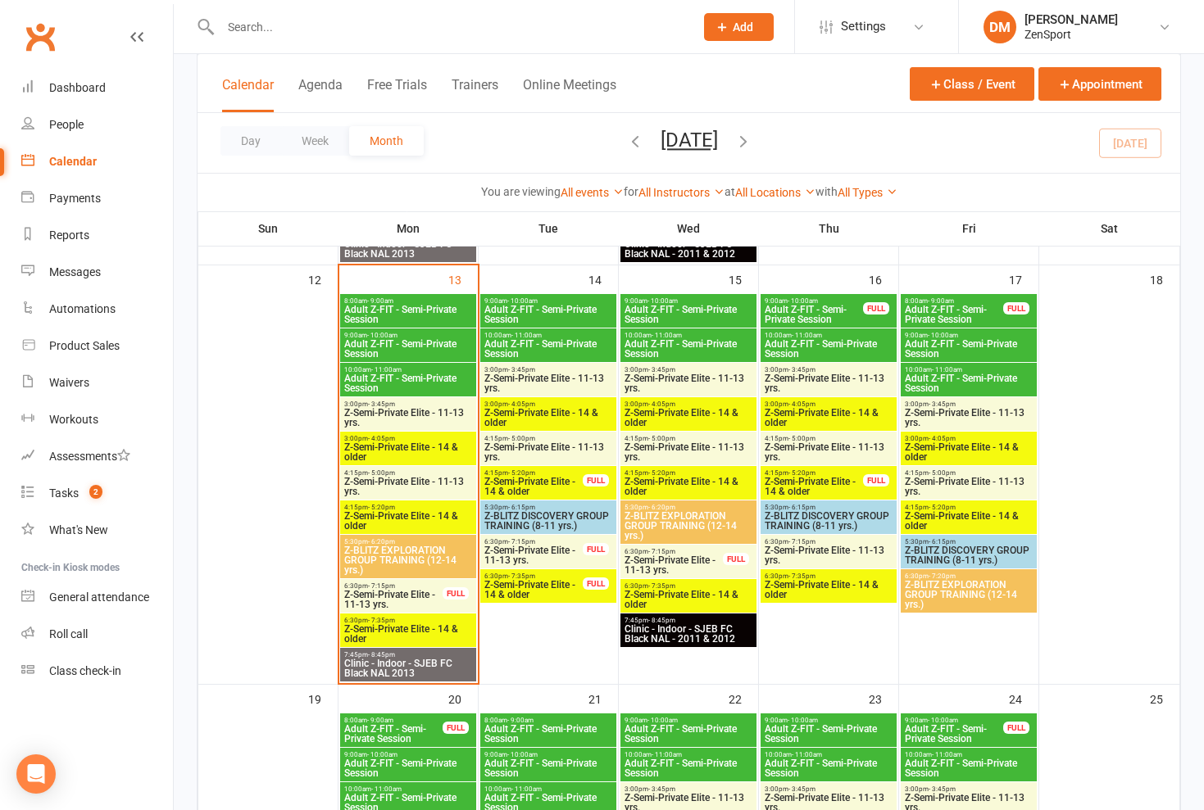
click at [515, 479] on span "Z-Semi-Private Elite - 14 & older" at bounding box center [533, 487] width 100 height 20
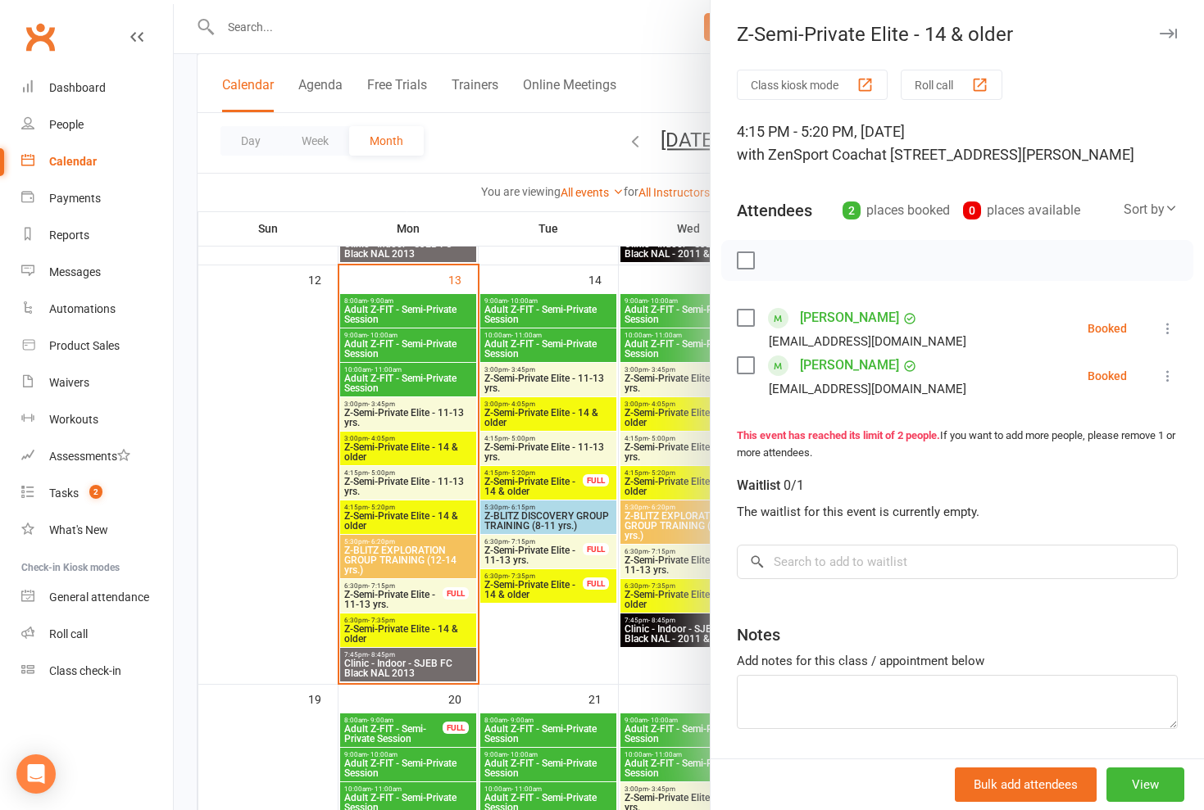
click at [515, 518] on div at bounding box center [689, 405] width 1030 height 810
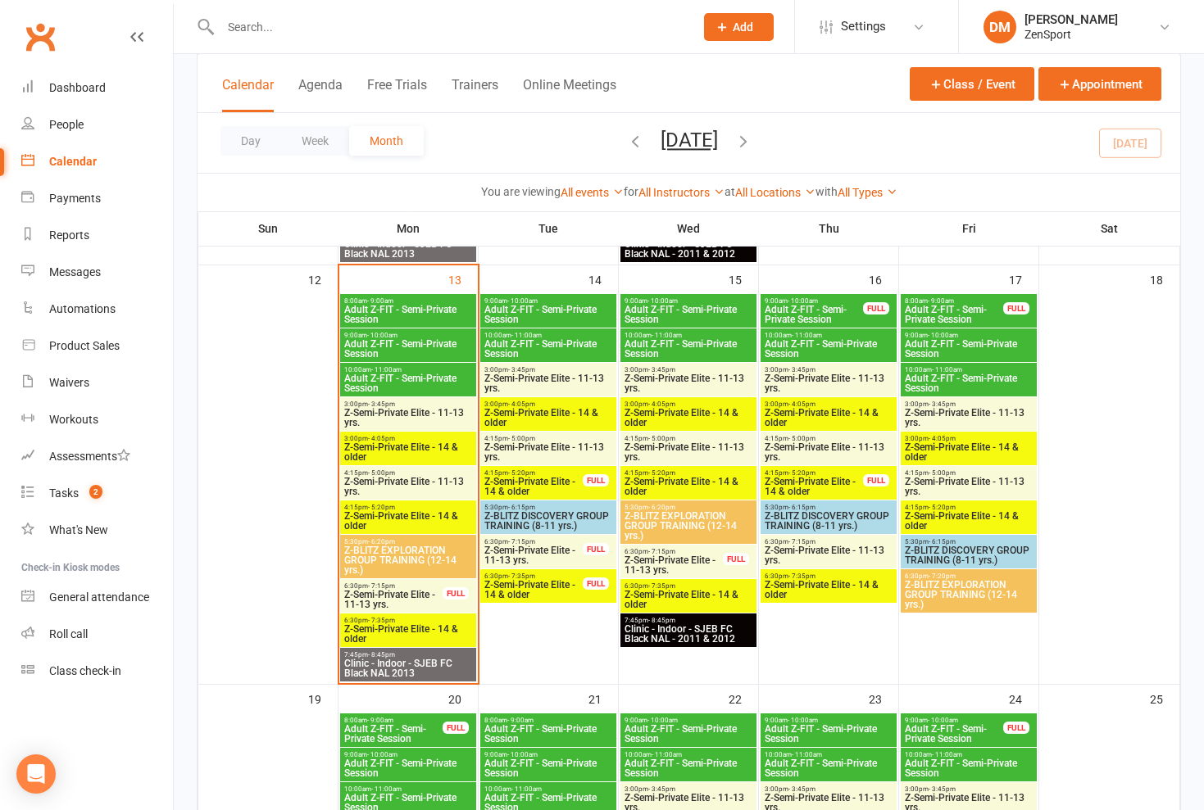
click at [515, 479] on span "Z-Semi-Private Elite - 14 & older" at bounding box center [533, 487] width 100 height 20
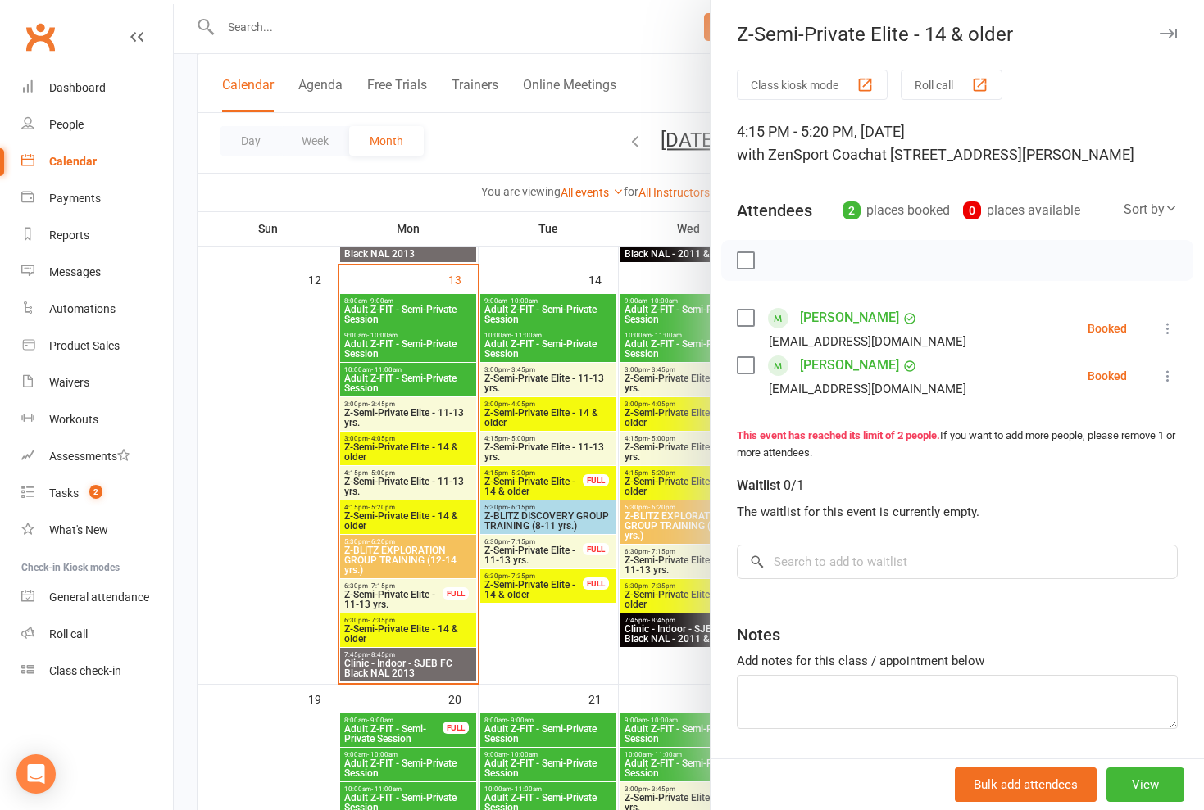
click at [515, 479] on div at bounding box center [689, 405] width 1030 height 810
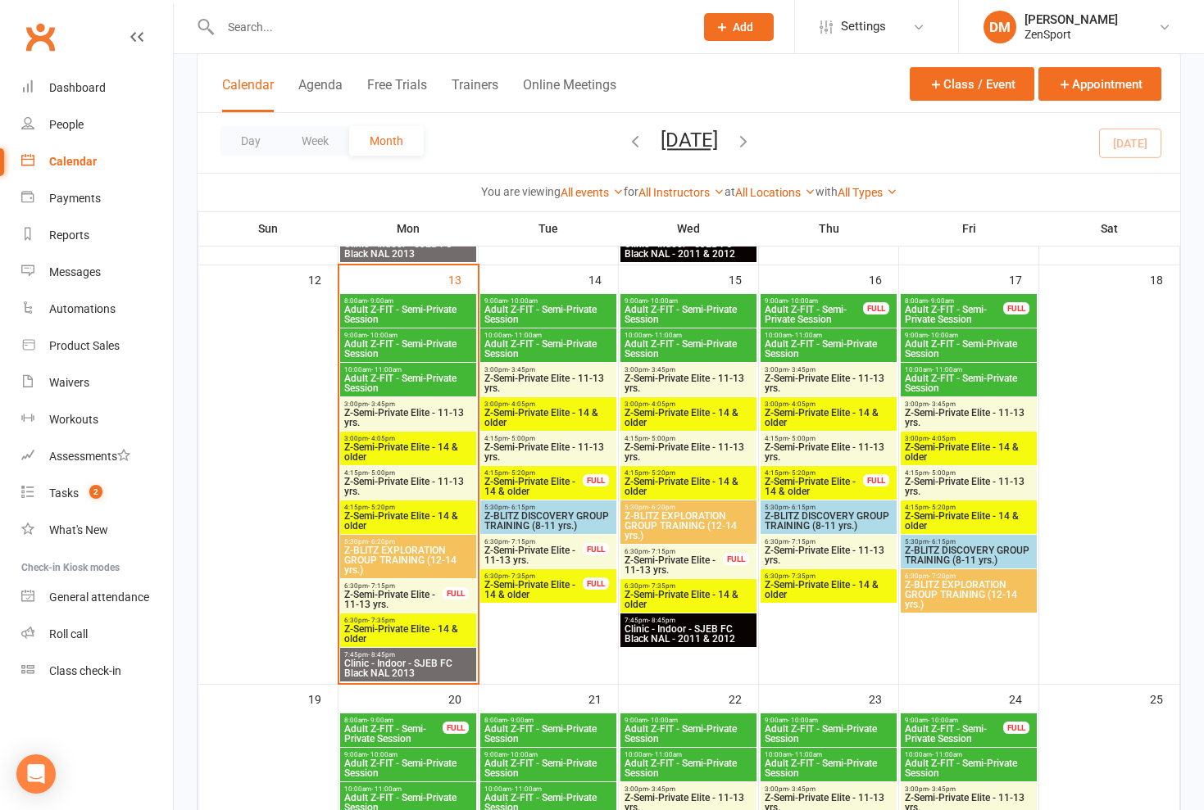
click at [515, 451] on span "Z-Semi-Private Elite - 11-13 yrs." at bounding box center [547, 453] width 129 height 20
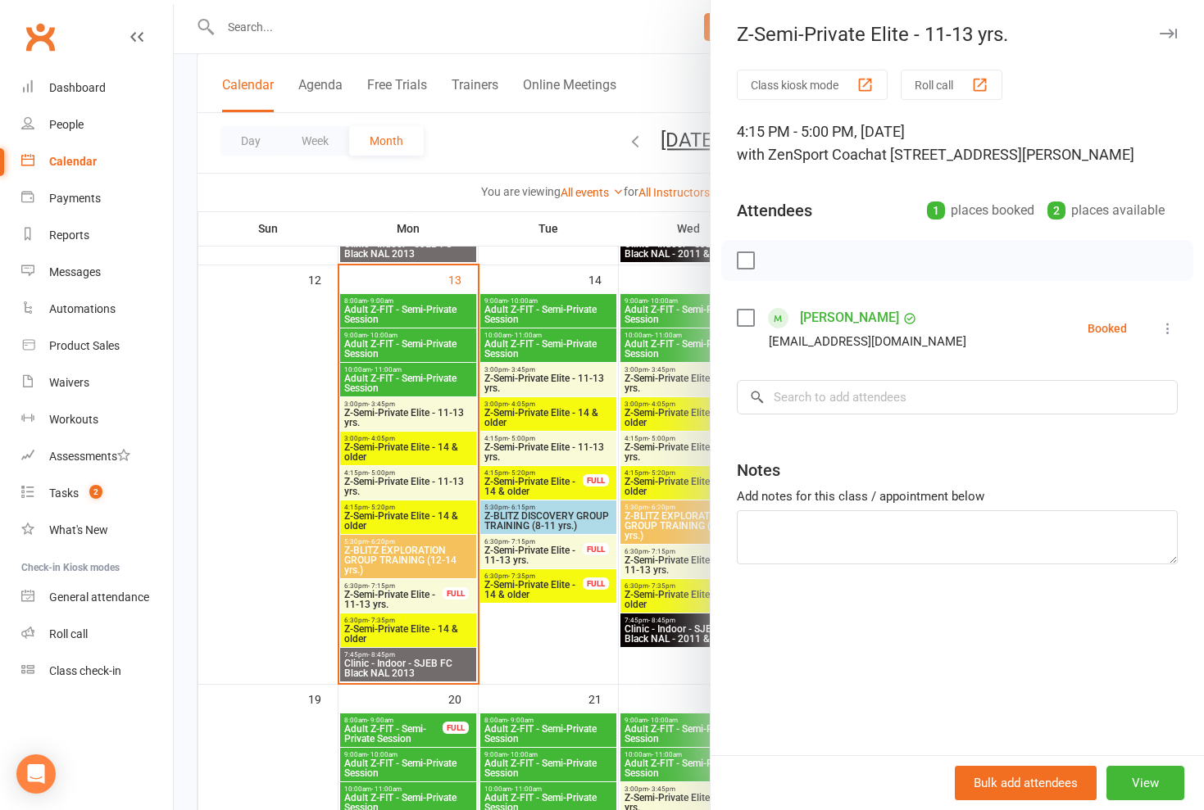
click at [515, 447] on div at bounding box center [689, 405] width 1030 height 810
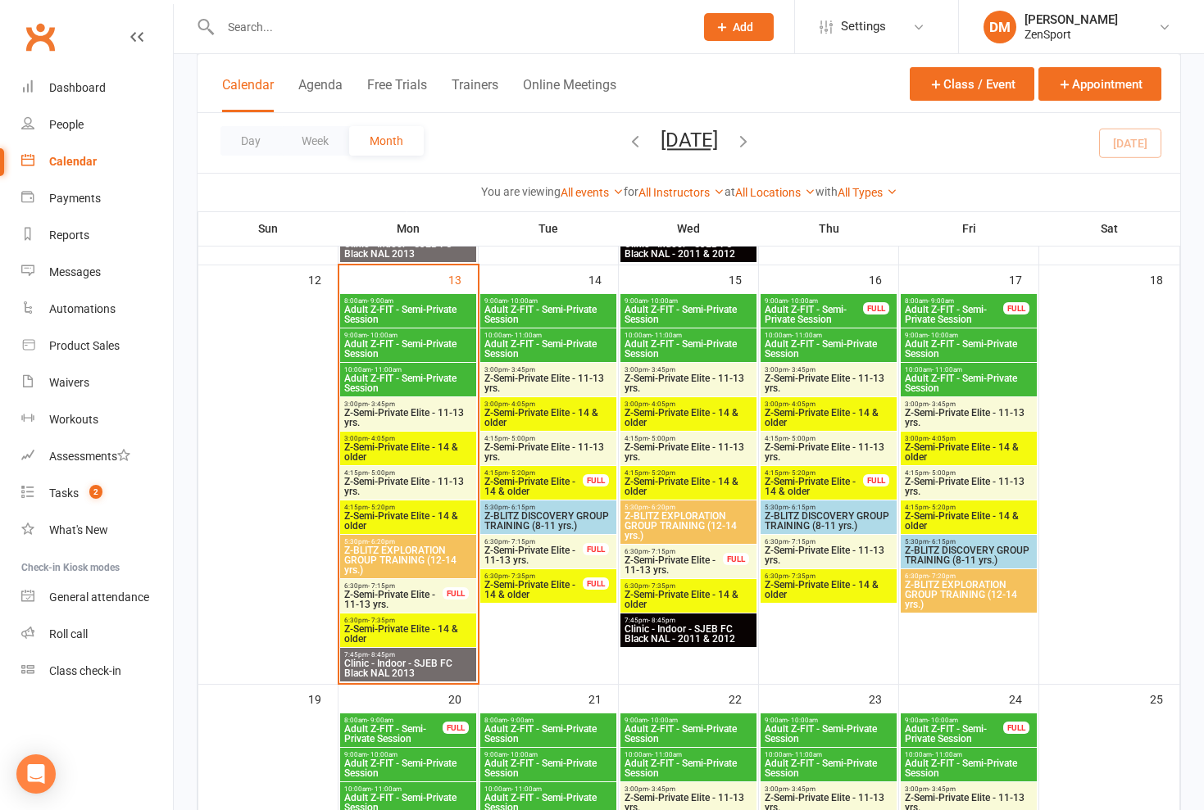
click at [515, 480] on span "Z-Semi-Private Elite - 14 & older" at bounding box center [533, 487] width 100 height 20
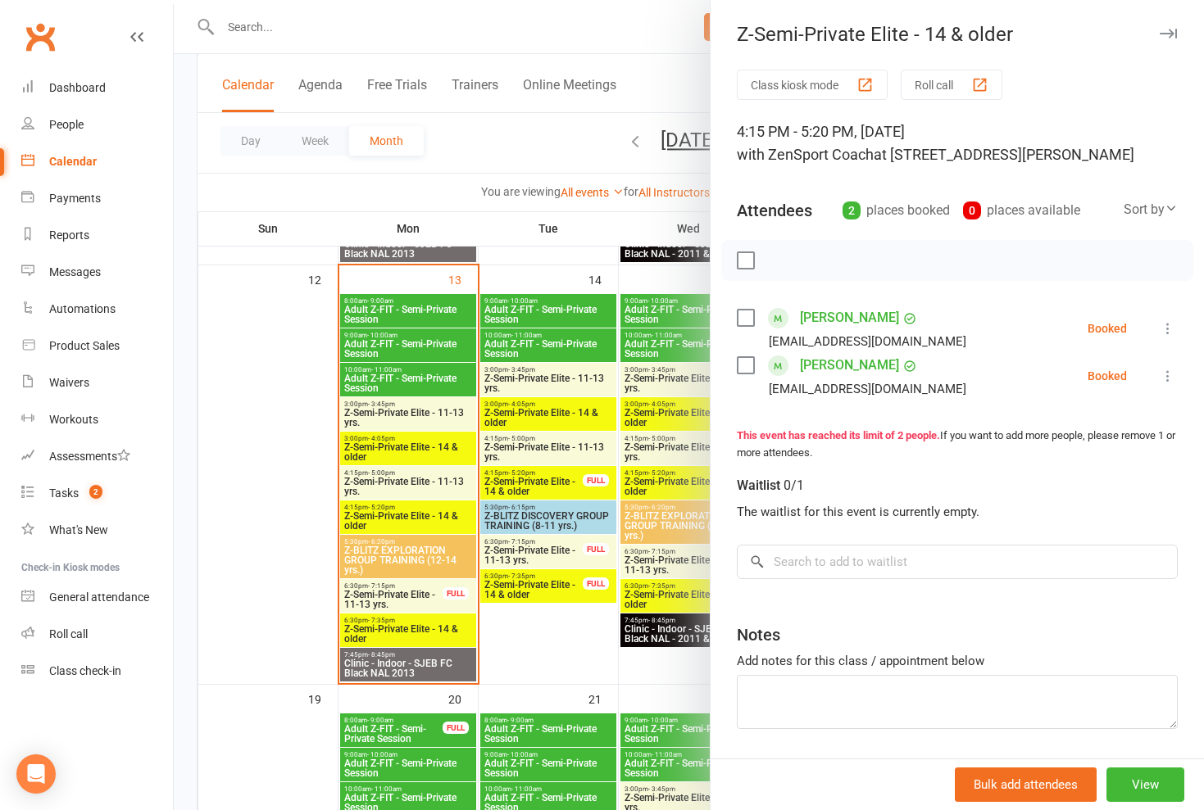
click at [515, 480] on div at bounding box center [689, 405] width 1030 height 810
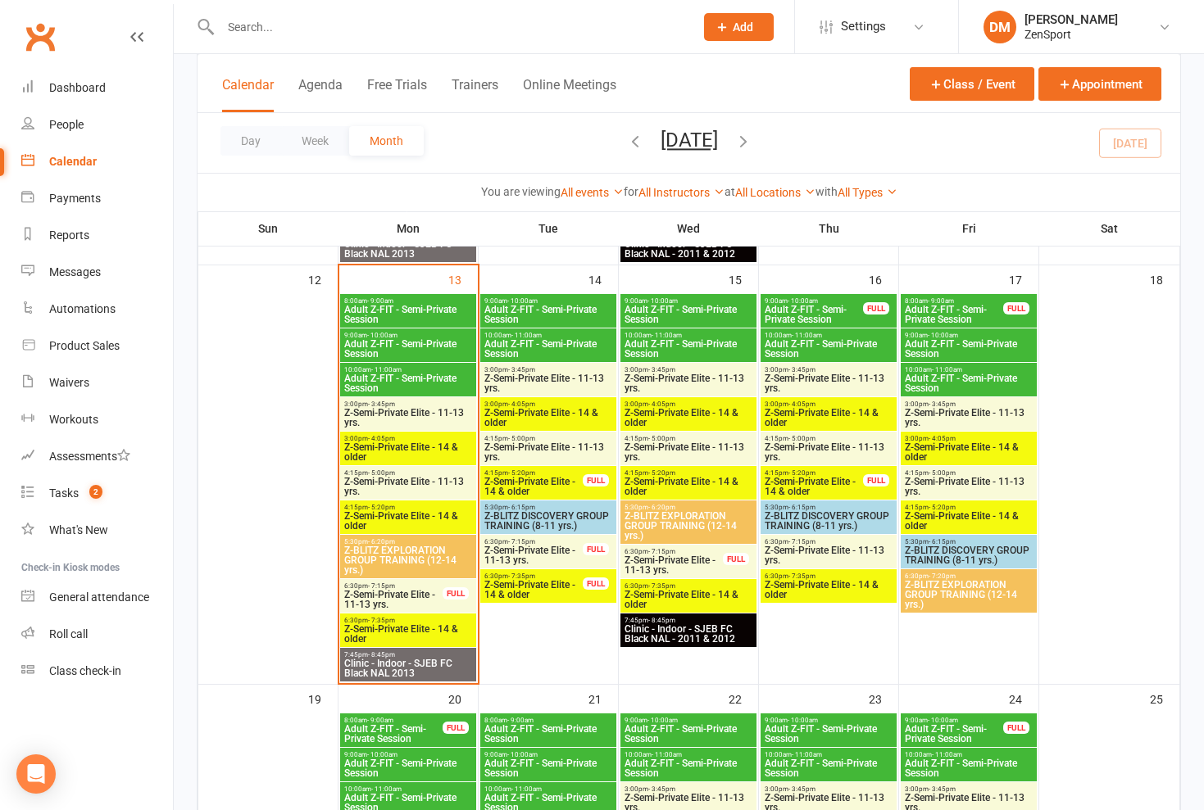
click at [515, 452] on span "Z-Semi-Private Elite - 11-13 yrs." at bounding box center [547, 453] width 129 height 20
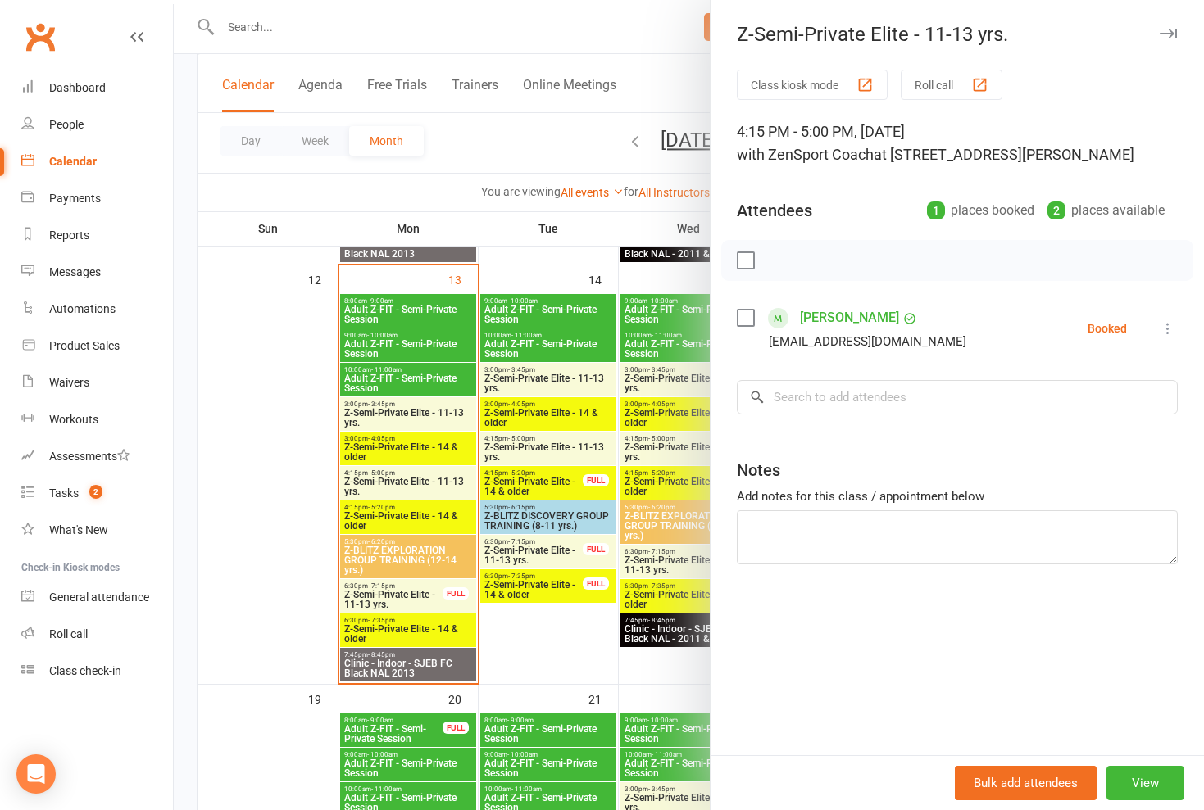
click at [515, 452] on div at bounding box center [689, 405] width 1030 height 810
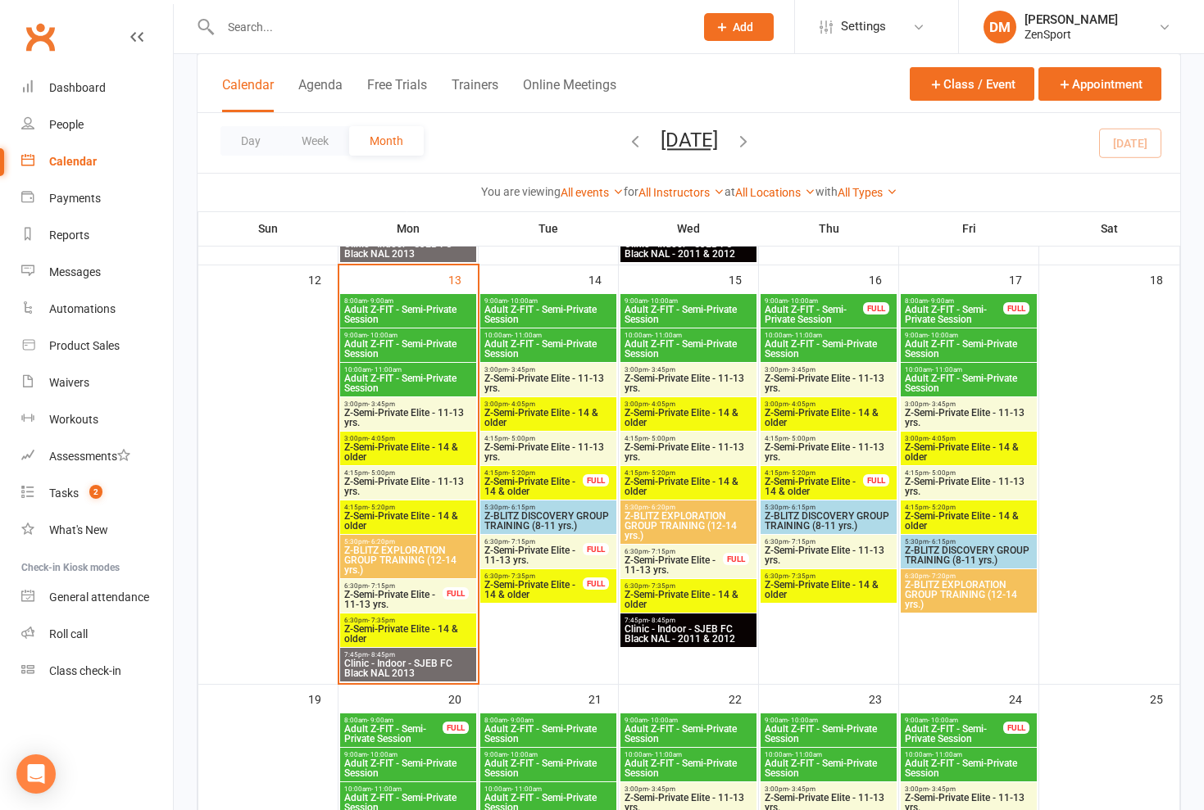
click at [515, 474] on span "4:15pm - 5:20pm" at bounding box center [533, 473] width 100 height 7
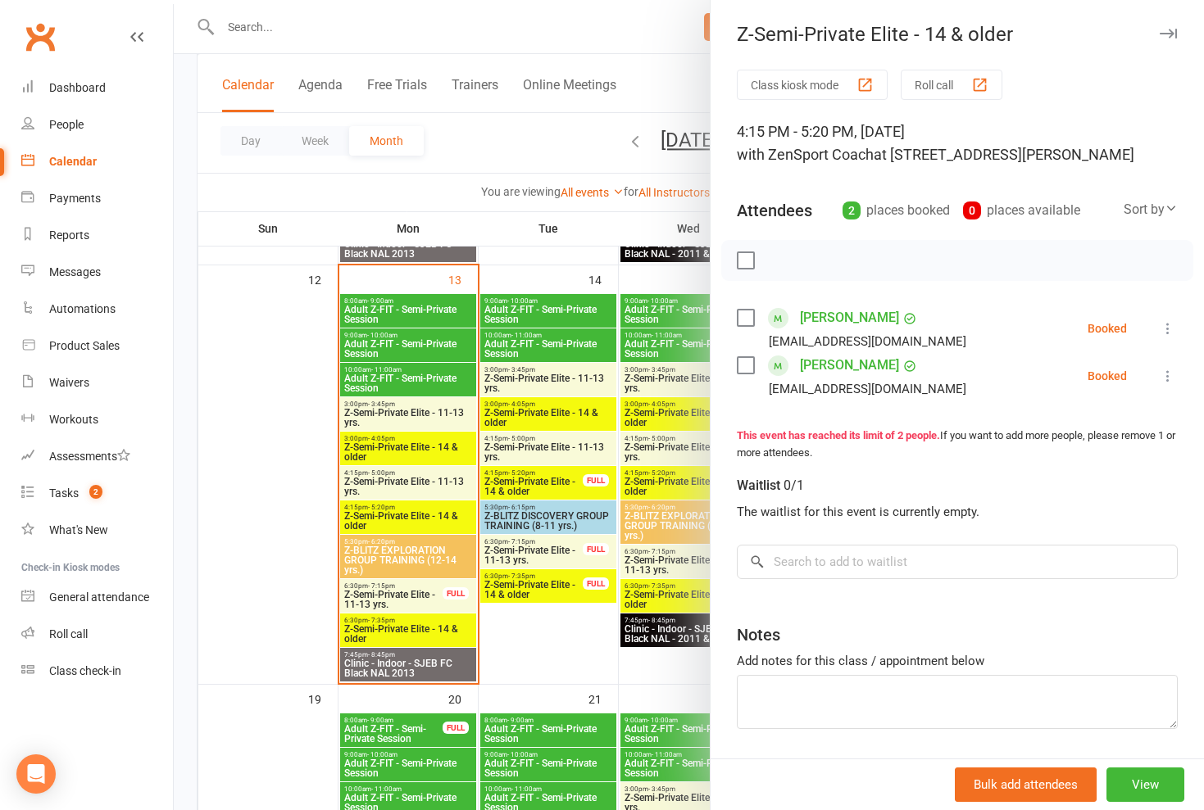
click at [515, 391] on div at bounding box center [689, 405] width 1030 height 810
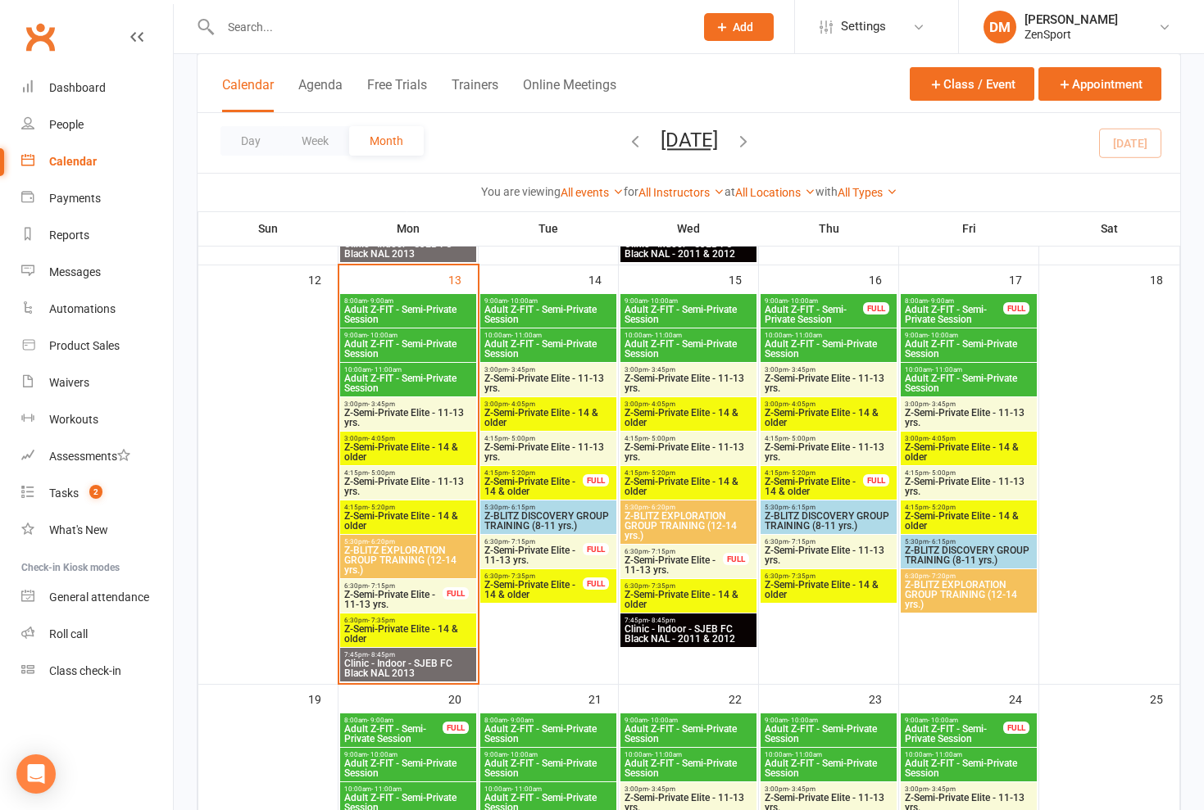
click at [515, 515] on span "Z-BLITZ DISCOVERY GROUP TRAINING (8-11 yrs.)" at bounding box center [547, 521] width 129 height 20
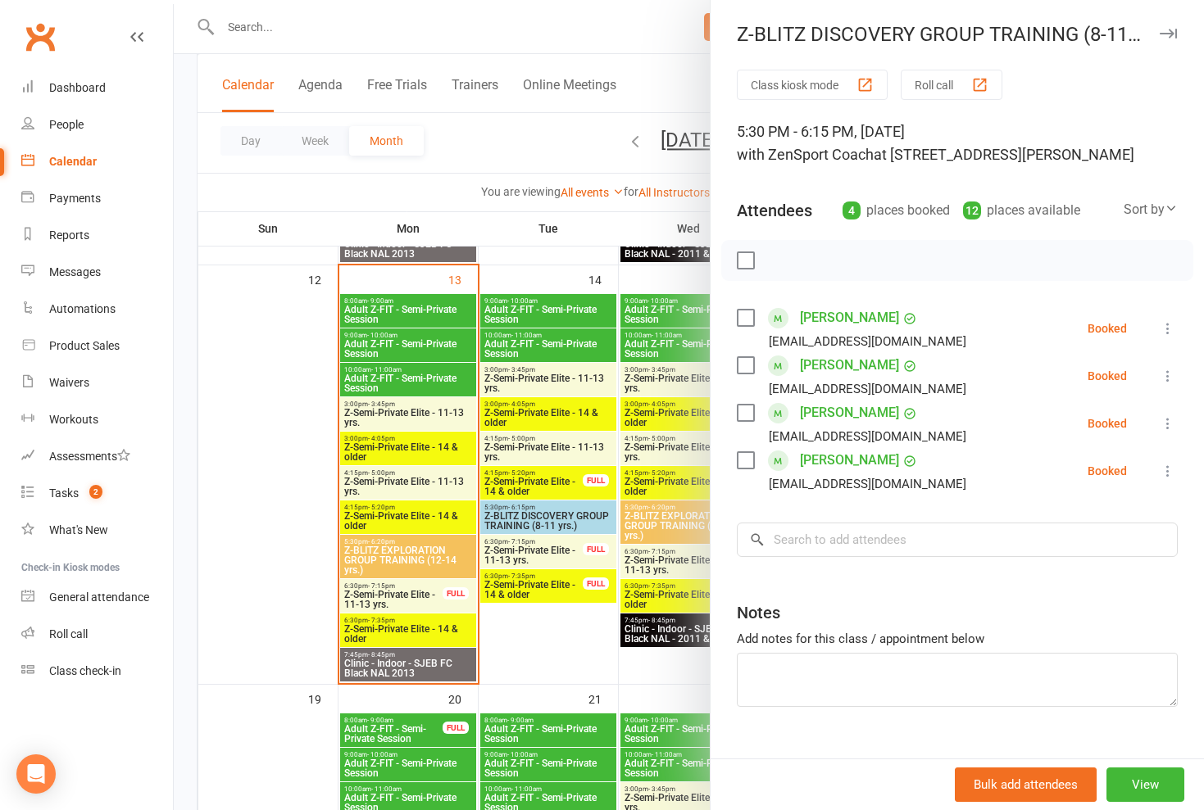
click at [515, 515] on div at bounding box center [689, 405] width 1030 height 810
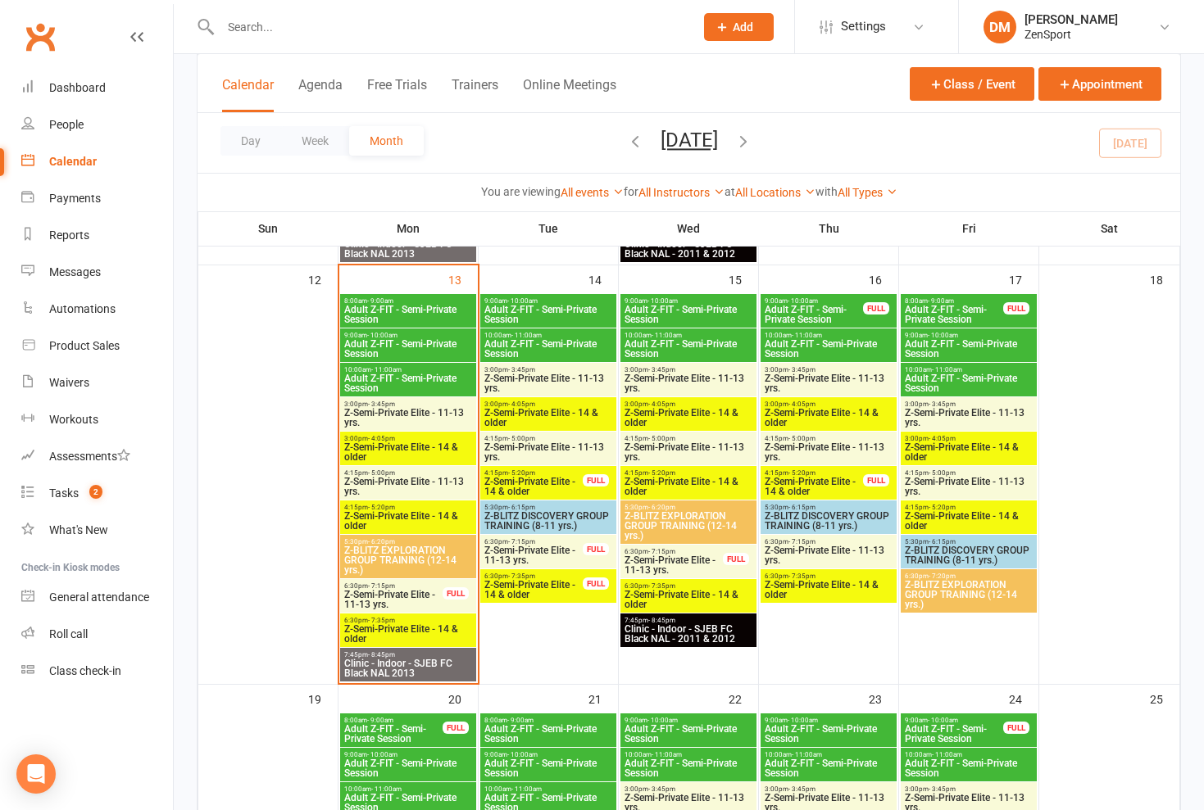
click at [515, 555] on span "Z-Semi-Private Elite - 11-13 yrs." at bounding box center [533, 556] width 100 height 20
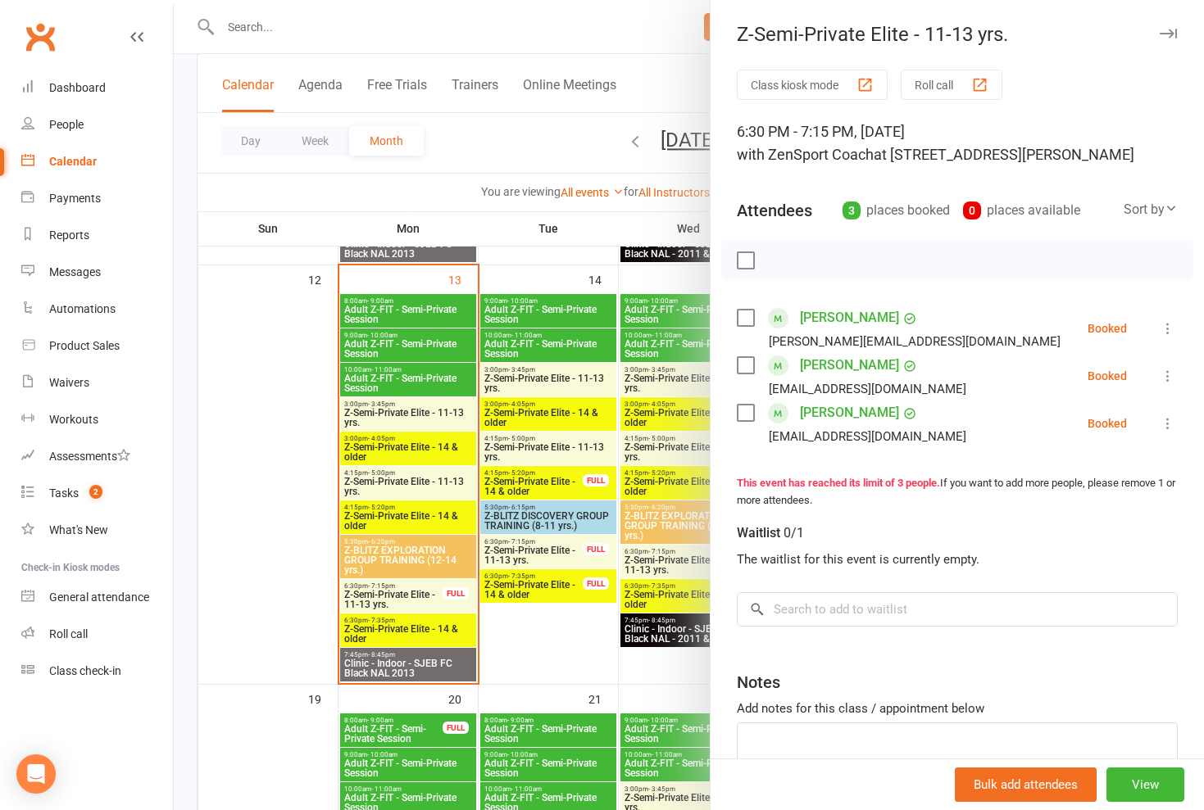
click at [515, 552] on div at bounding box center [689, 405] width 1030 height 810
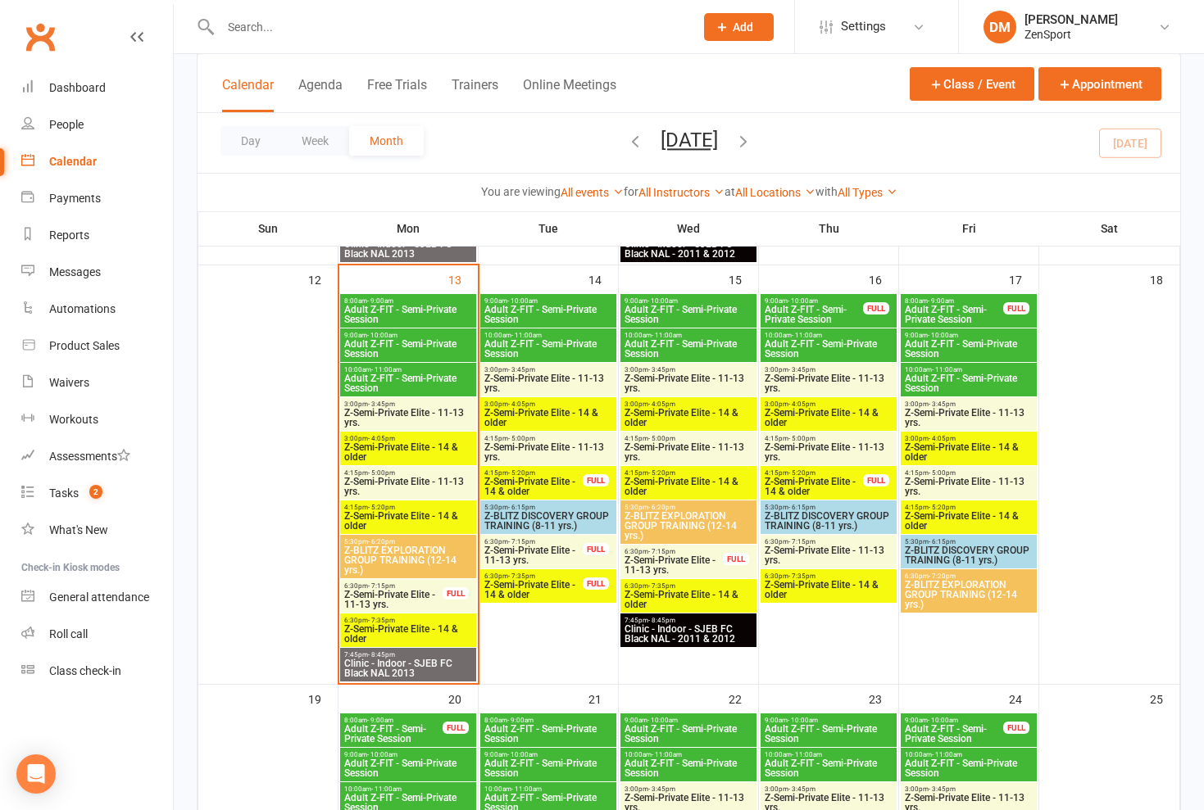
click at [515, 549] on span "Z-Semi-Private Elite - 11-13 yrs." at bounding box center [533, 556] width 100 height 20
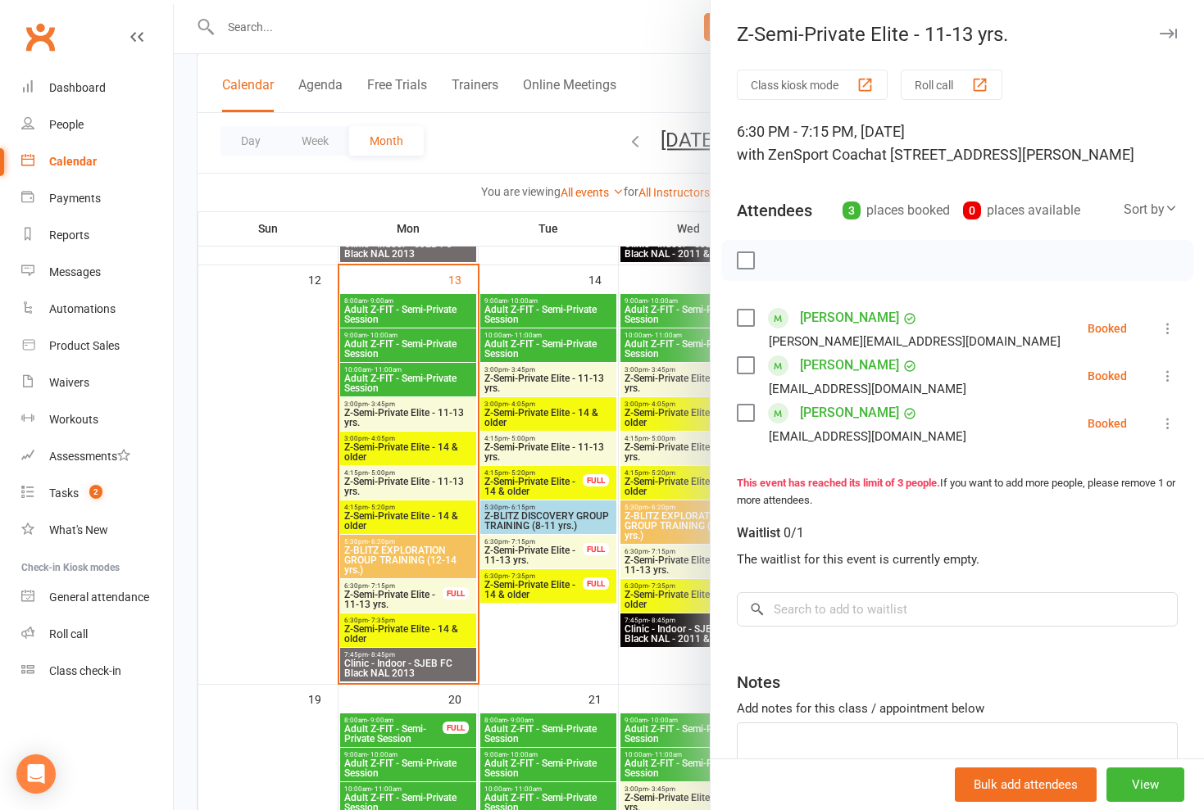
click at [515, 549] on div at bounding box center [689, 405] width 1030 height 810
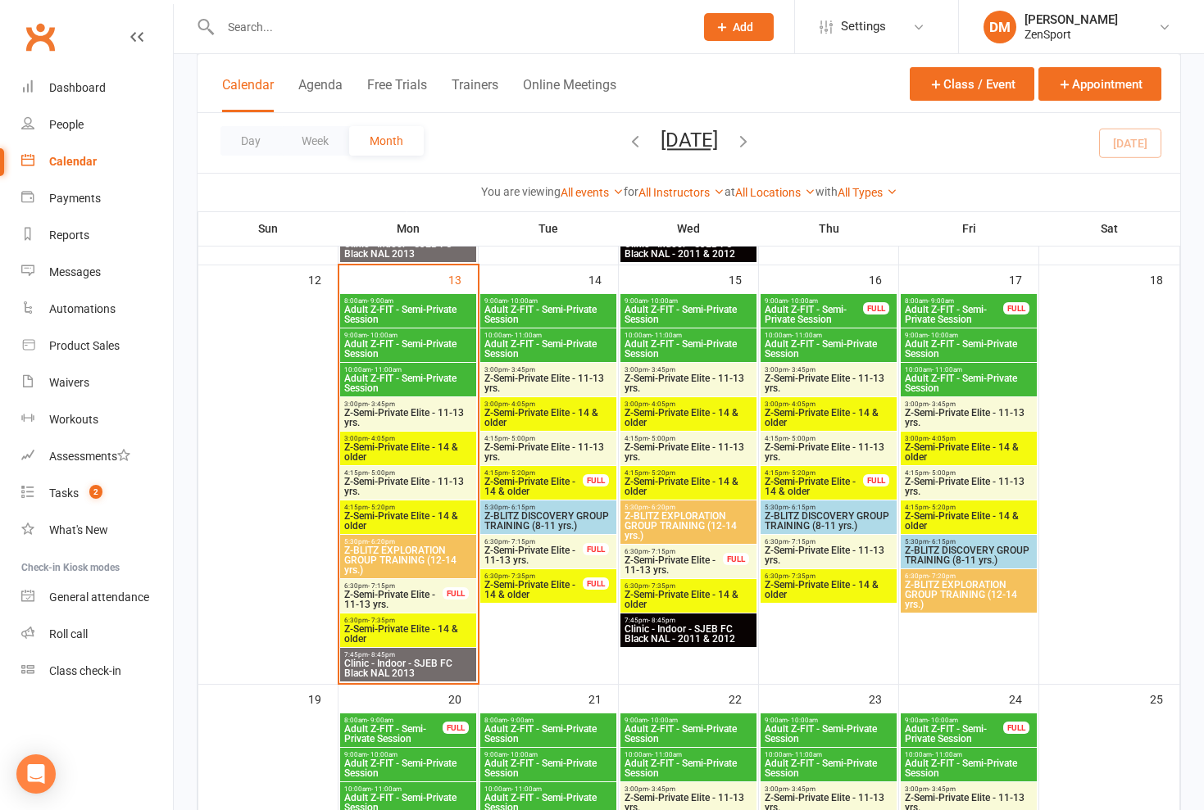
click at [515, 585] on span "Z-Semi-Private Elite - 14 & older" at bounding box center [533, 590] width 100 height 20
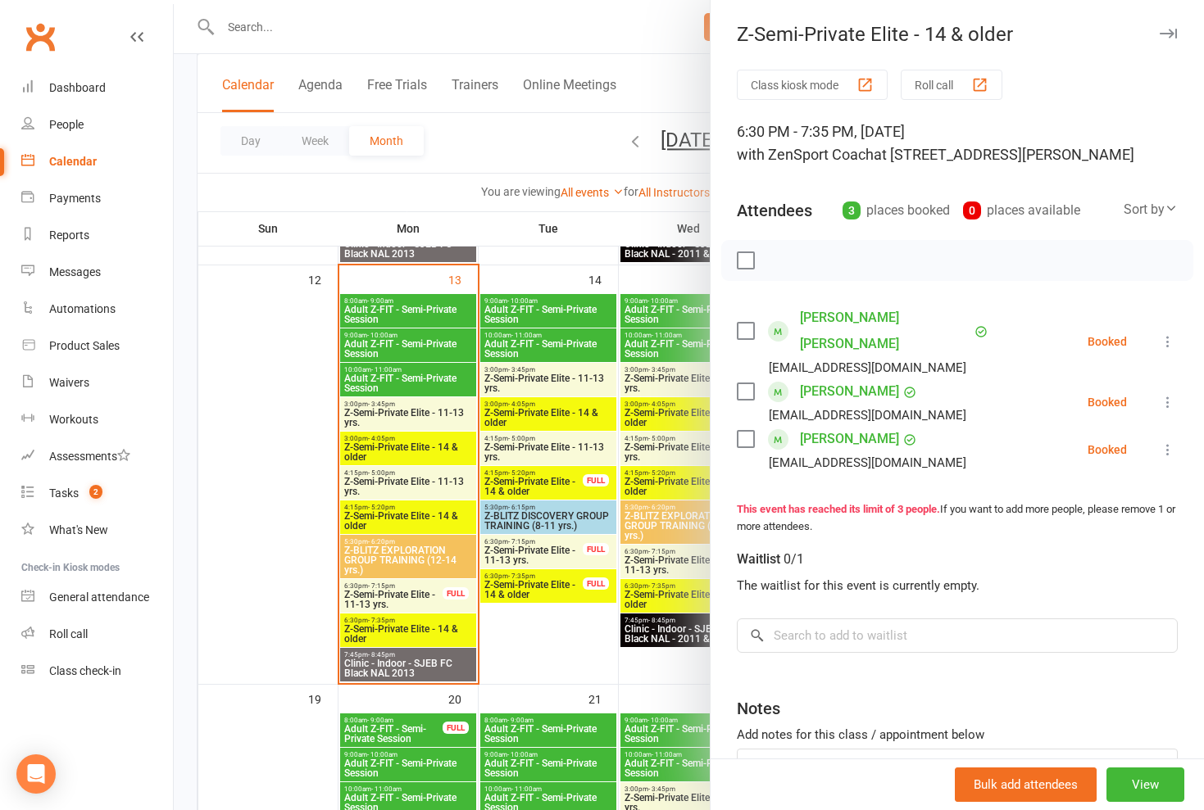
click at [515, 546] on div at bounding box center [689, 405] width 1030 height 810
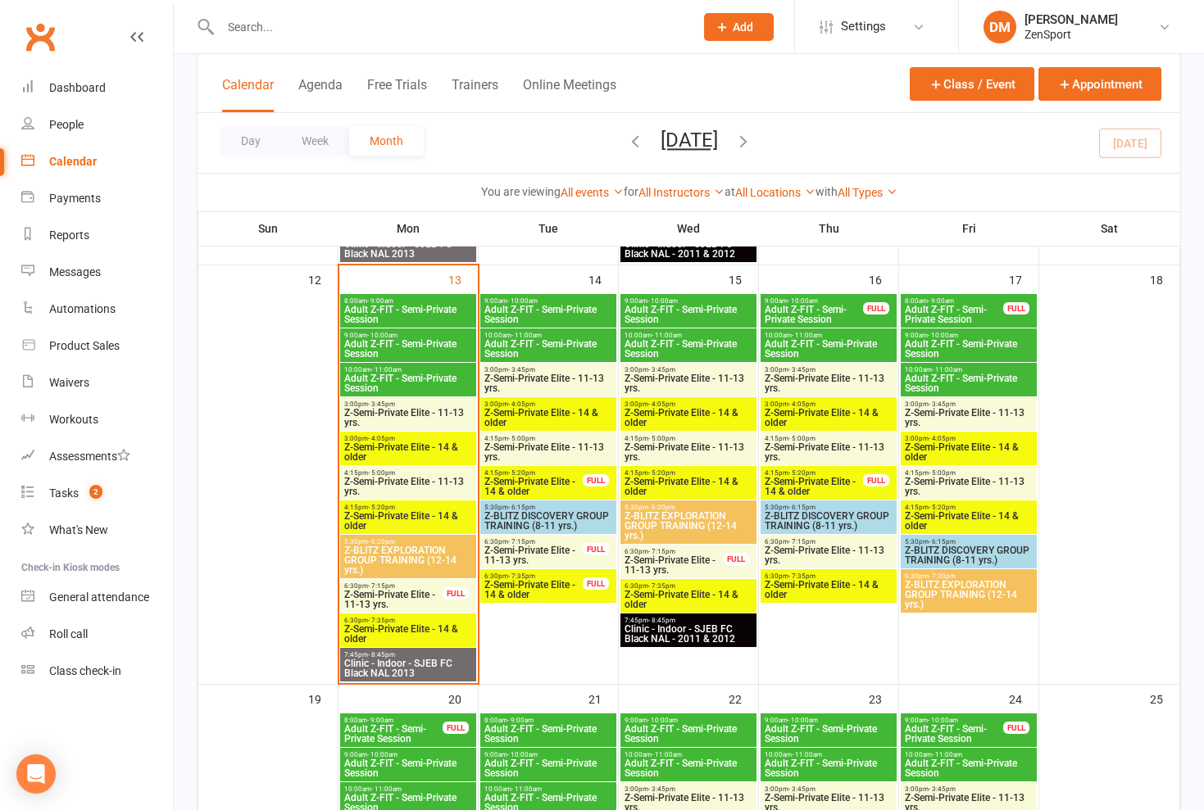
click at [515, 550] on span "Z-Semi-Private Elite - 11-13 yrs." at bounding box center [533, 556] width 100 height 20
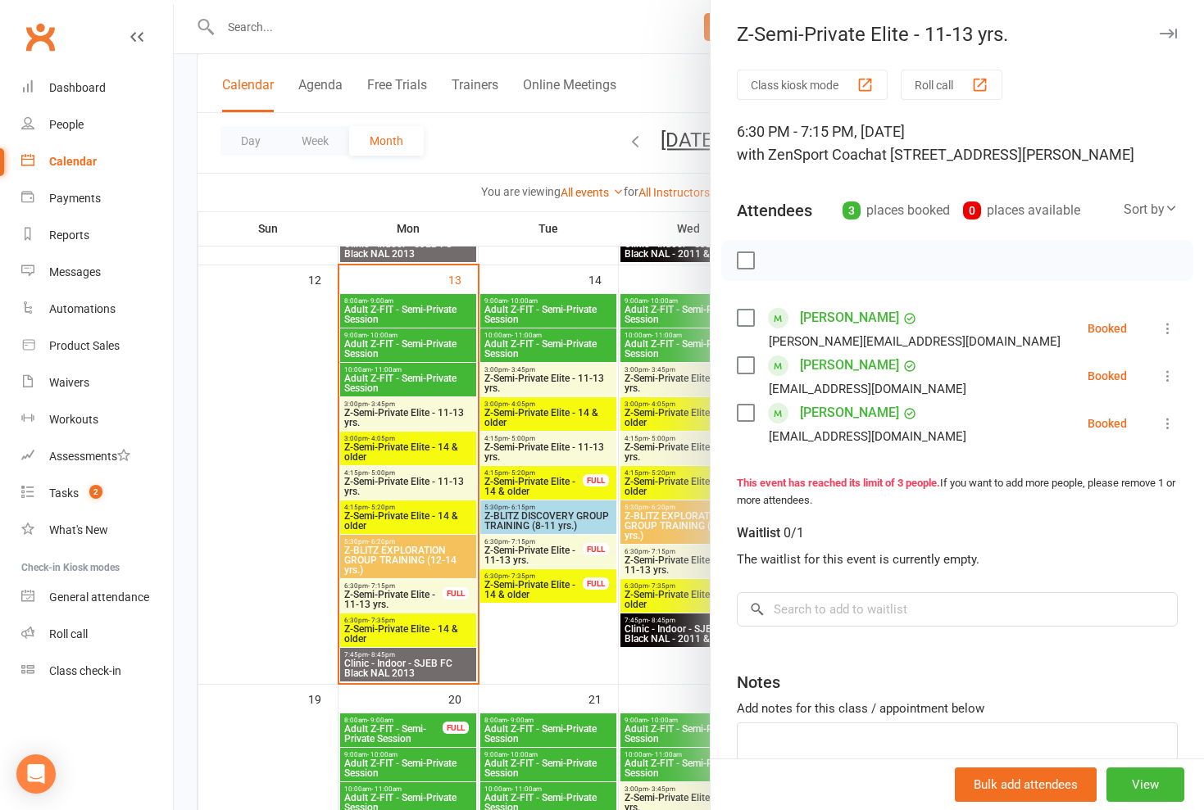
click at [515, 550] on div at bounding box center [689, 405] width 1030 height 810
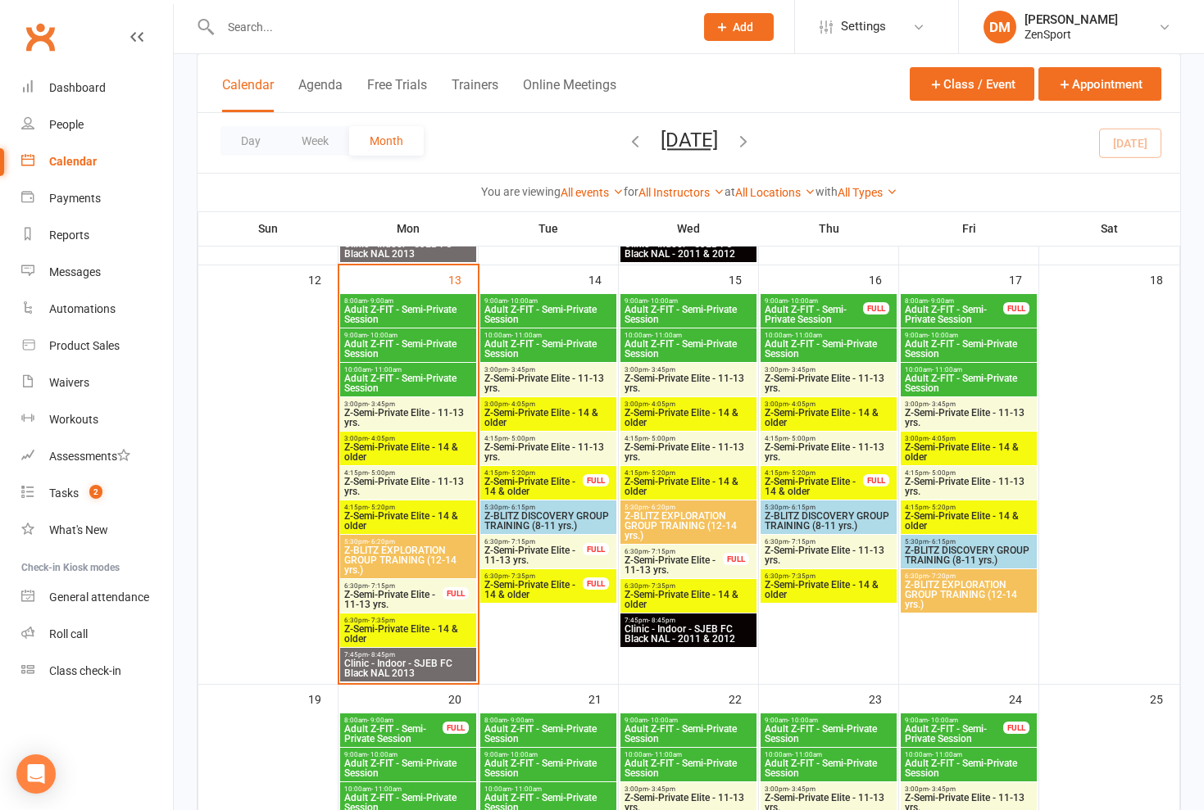
click at [515, 548] on span "Z-Semi-Private Elite - 11-13 yrs." at bounding box center [533, 556] width 100 height 20
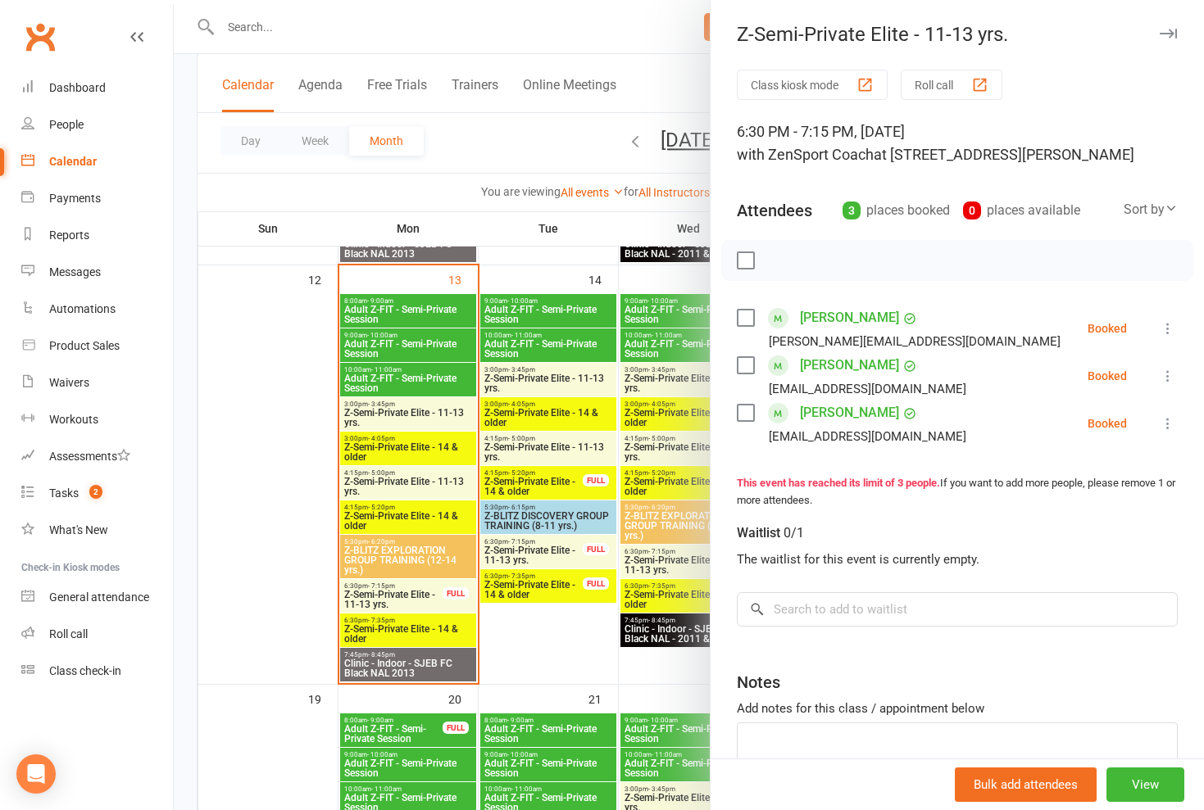
click at [515, 548] on div at bounding box center [689, 405] width 1030 height 810
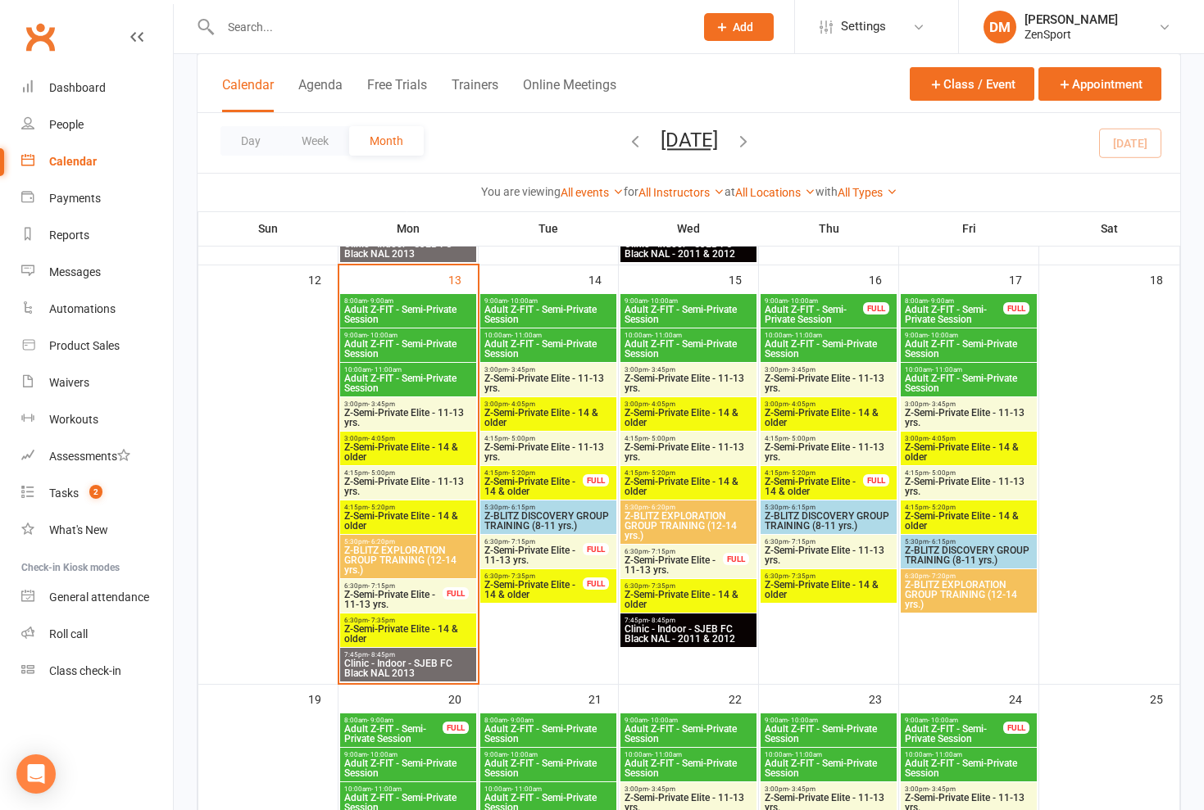
click at [515, 580] on span "Z-Semi-Private Elite - 14 & older" at bounding box center [533, 590] width 100 height 20
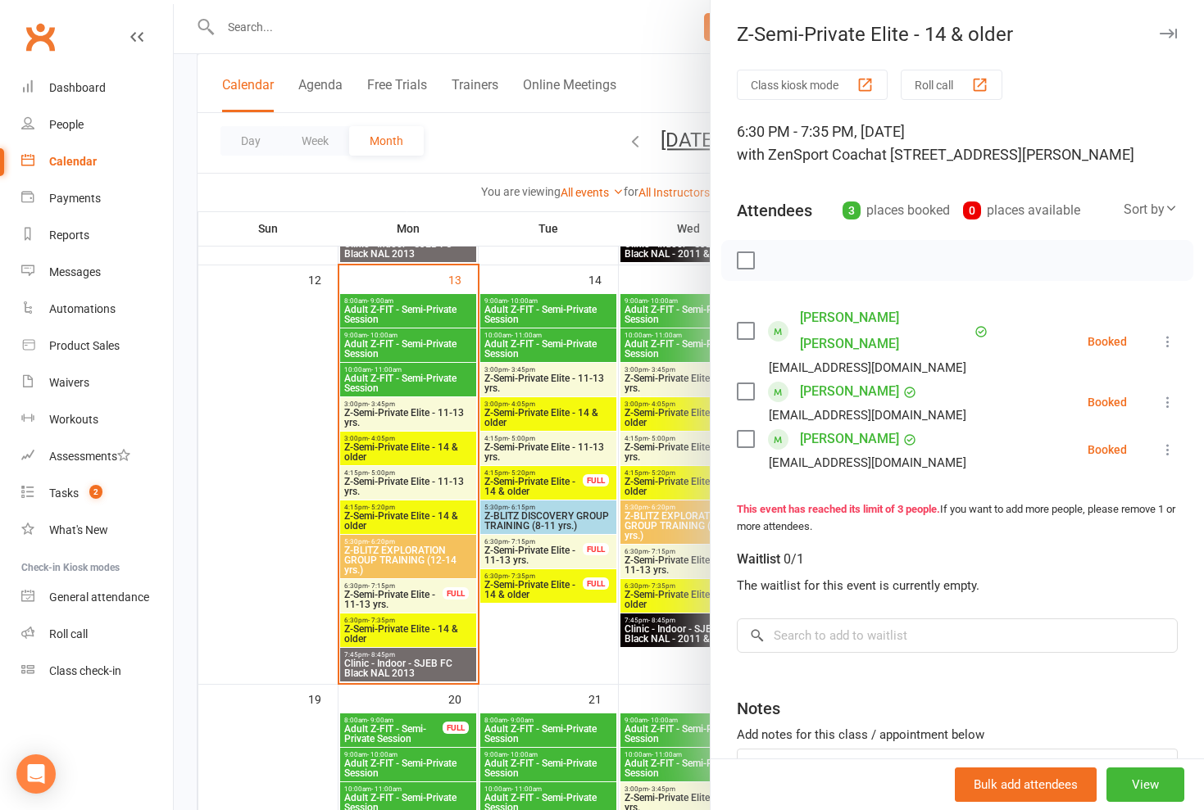
click at [515, 550] on div at bounding box center [689, 405] width 1030 height 810
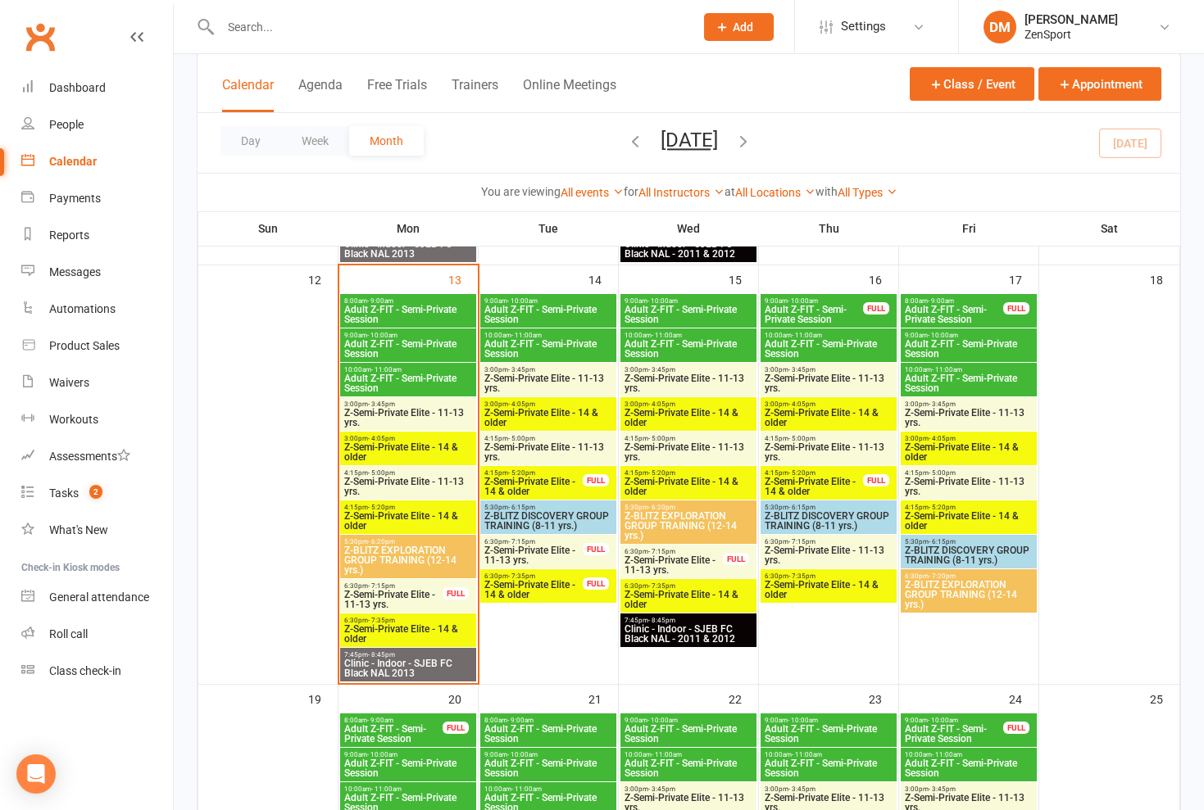
click at [515, 550] on span "Z-Semi-Private Elite - 11-13 yrs." at bounding box center [533, 556] width 100 height 20
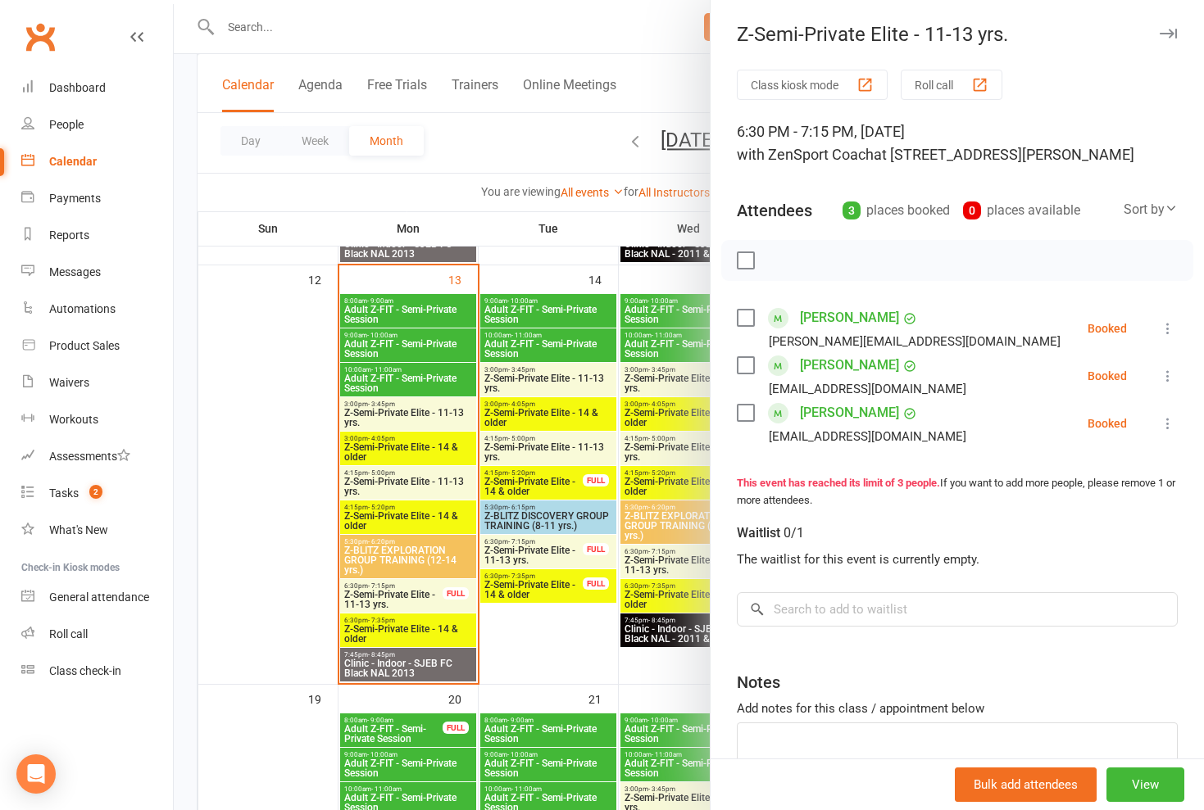
click at [515, 585] on div at bounding box center [689, 405] width 1030 height 810
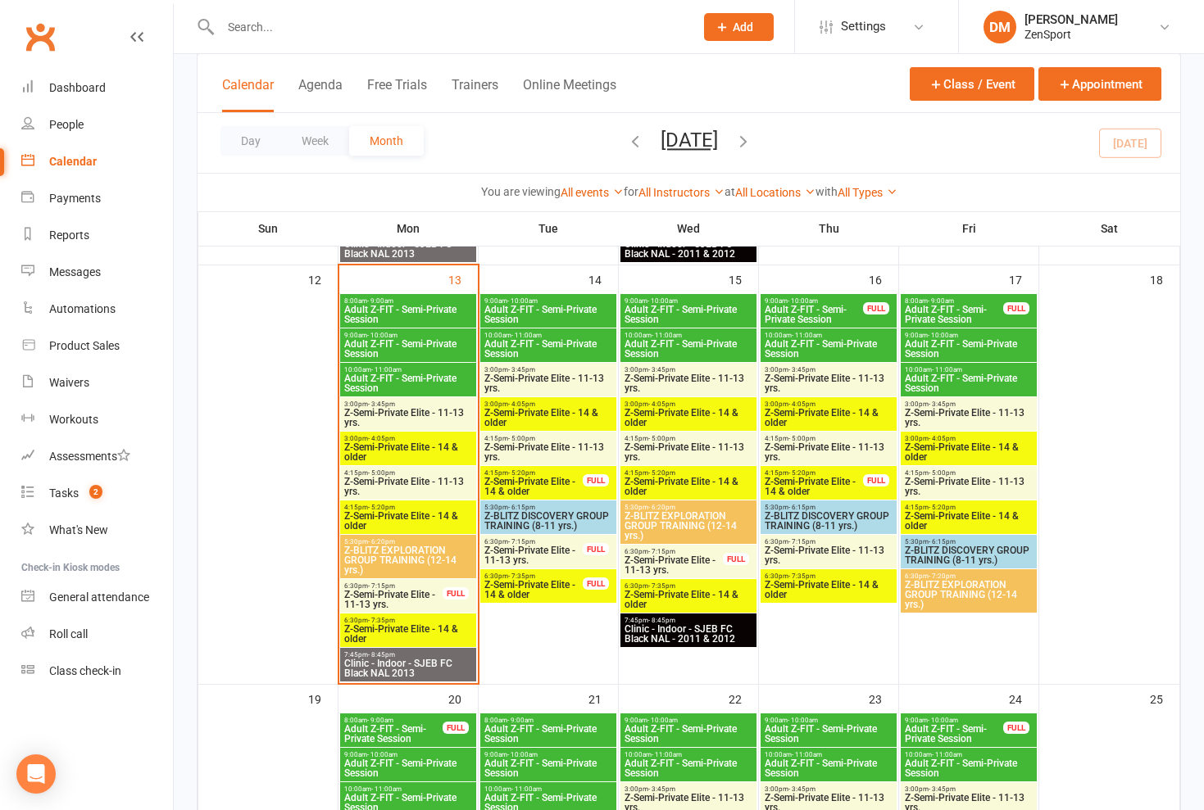
click at [515, 585] on span "Z-Semi-Private Elite - 14 & older" at bounding box center [533, 590] width 100 height 20
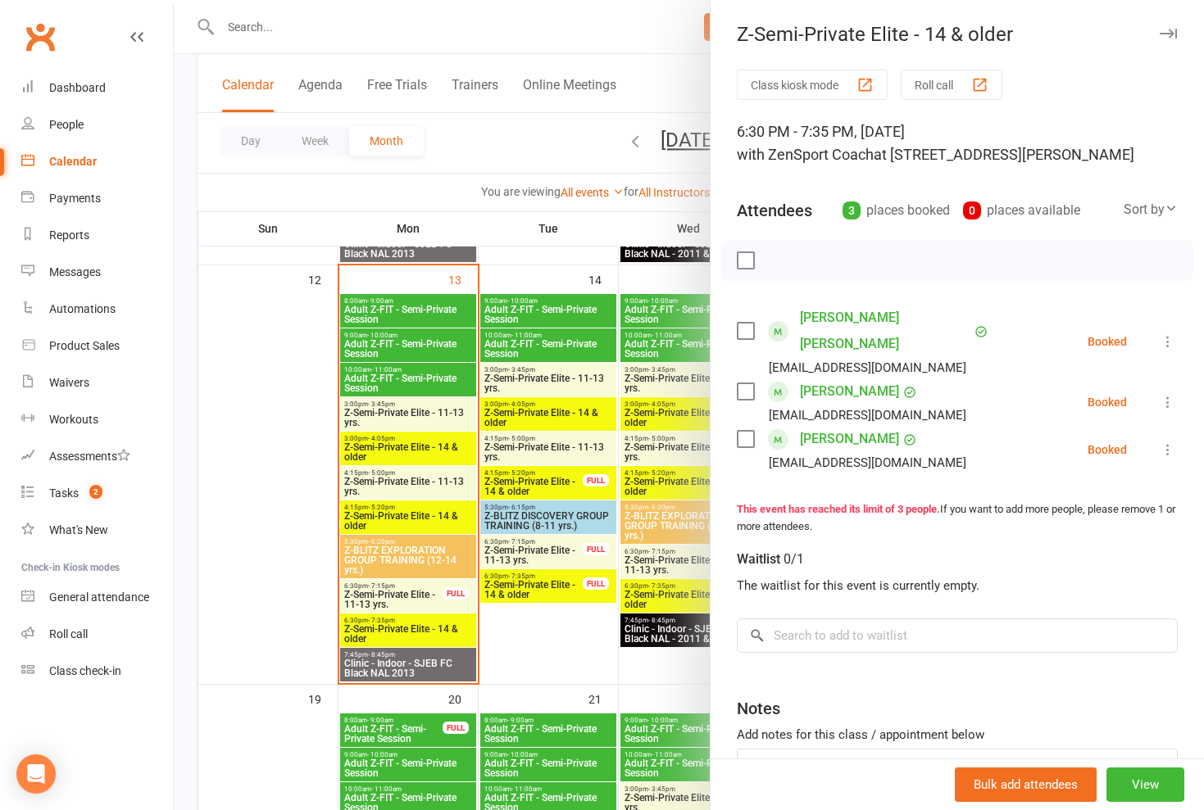
click at [515, 146] on div at bounding box center [689, 405] width 1030 height 810
